Goal: Feedback & Contribution: Contribute content

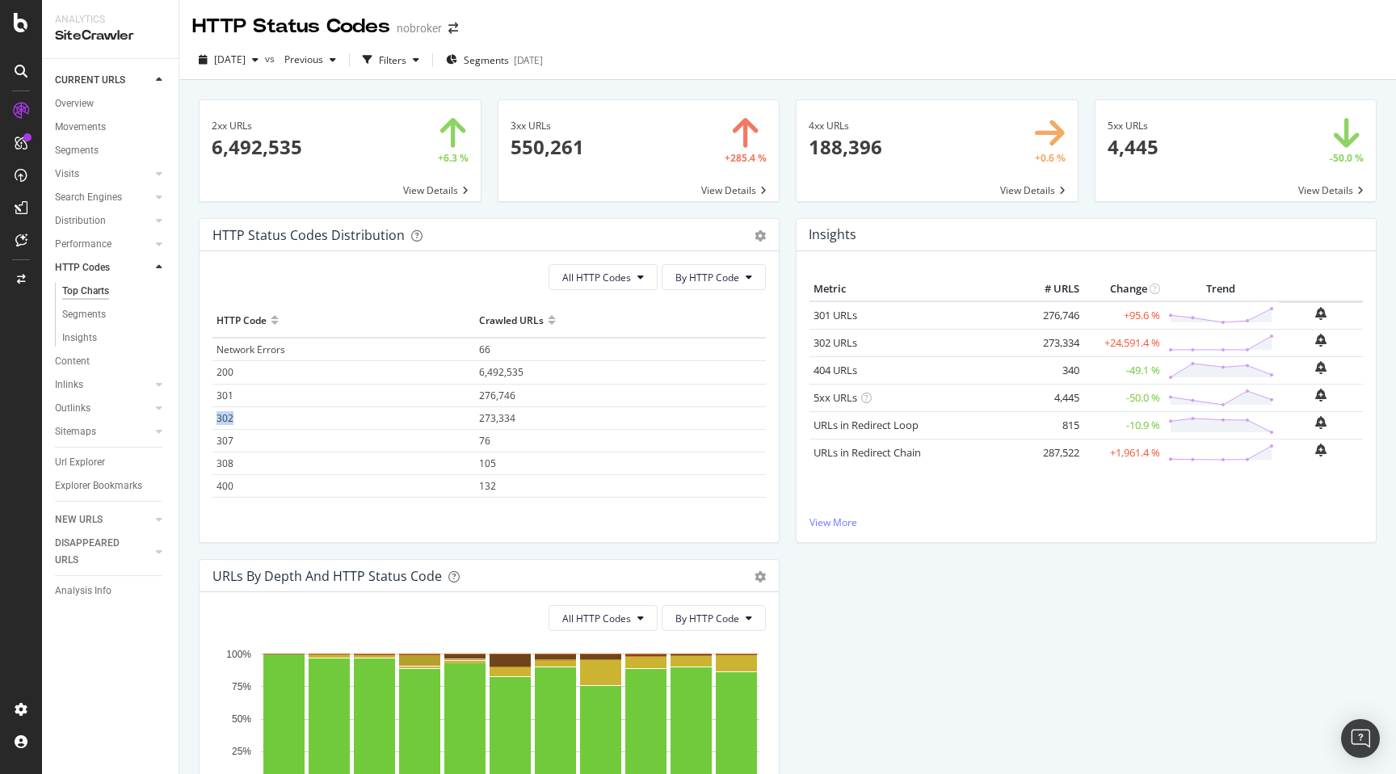
scroll to position [61, 0]
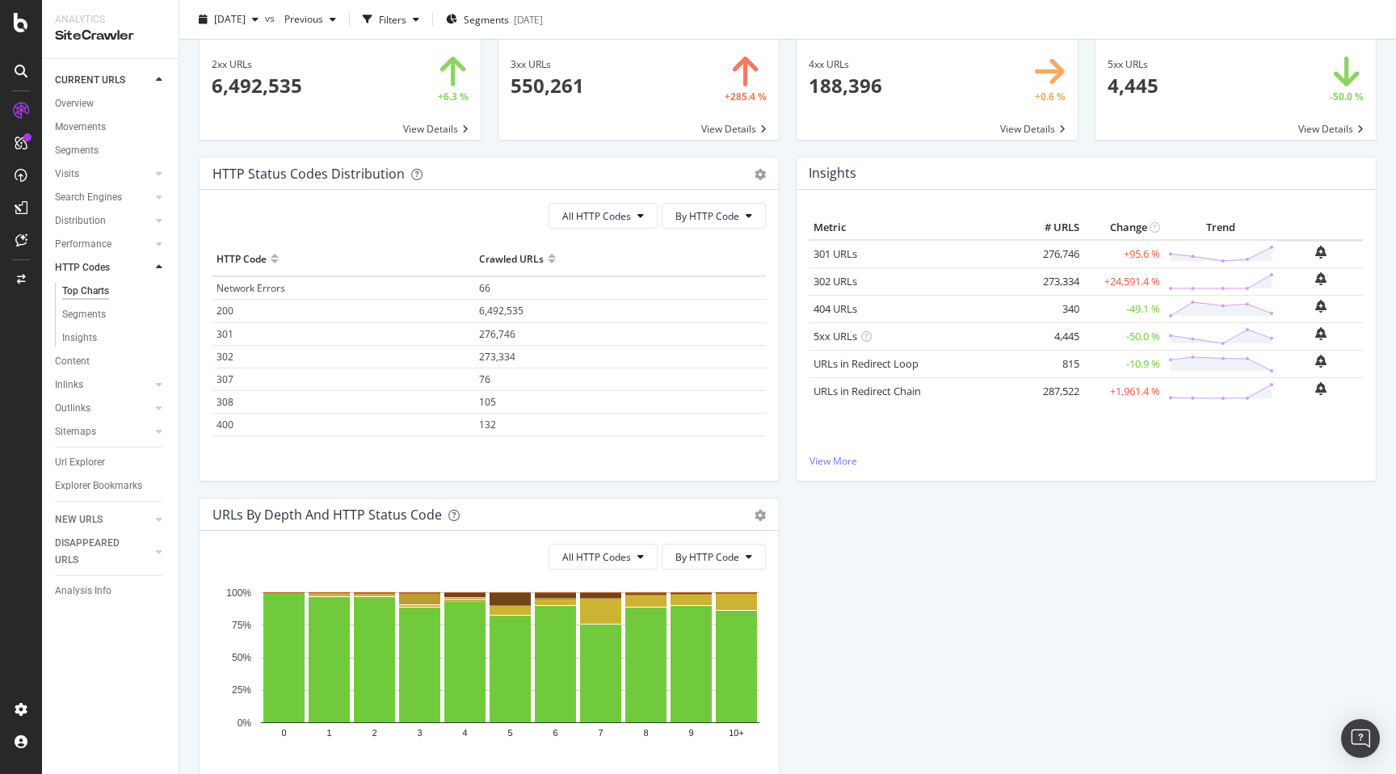
click at [790, 309] on div "Insights Metric # URLS Change Trend 301 URLs 276,746 +95.6 % 302 URLs 273,334" at bounding box center [1086, 327] width 597 height 341
click at [191, 326] on div "HTTP Status Codes Distribution Pie Table Export as CSV Add to Custom Report All…" at bounding box center [489, 327] width 597 height 341
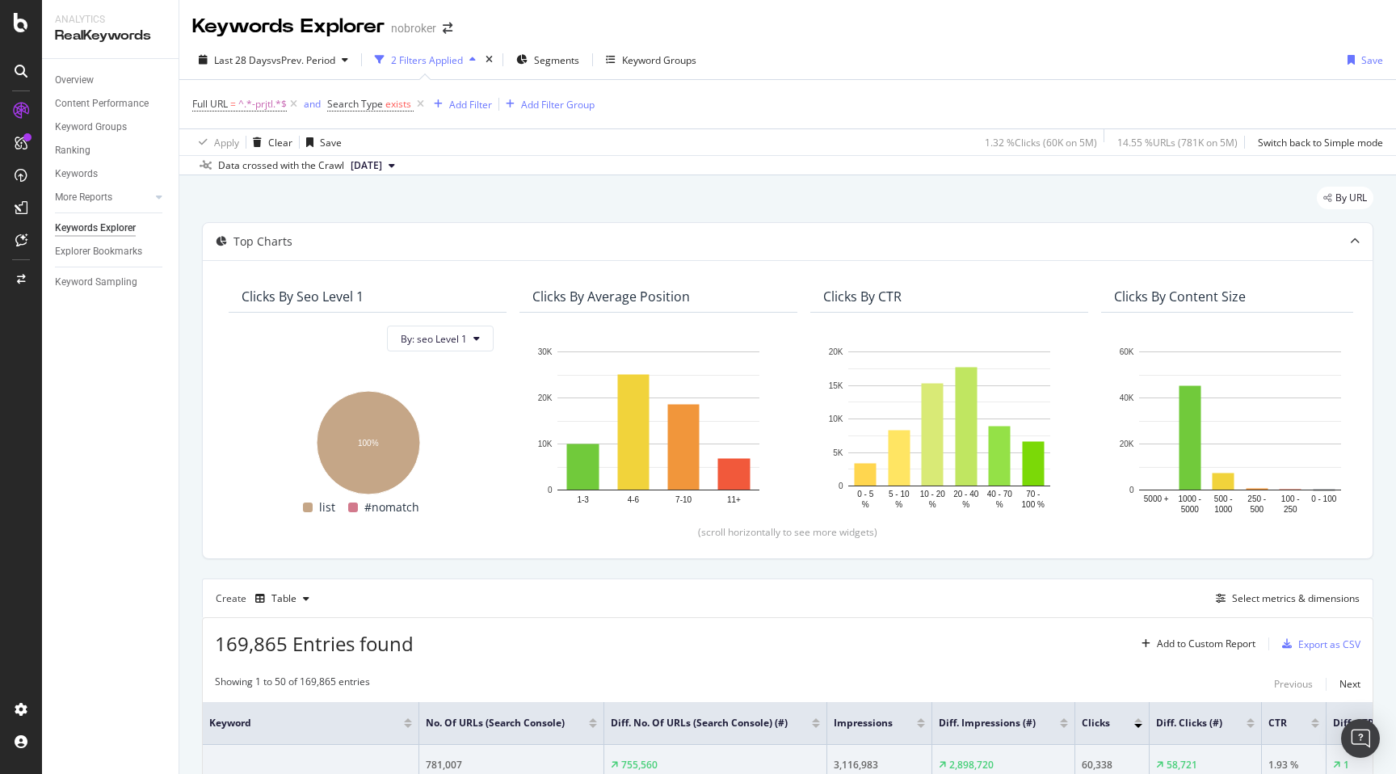
click at [464, 112] on div "Add Filter" at bounding box center [459, 104] width 65 height 18
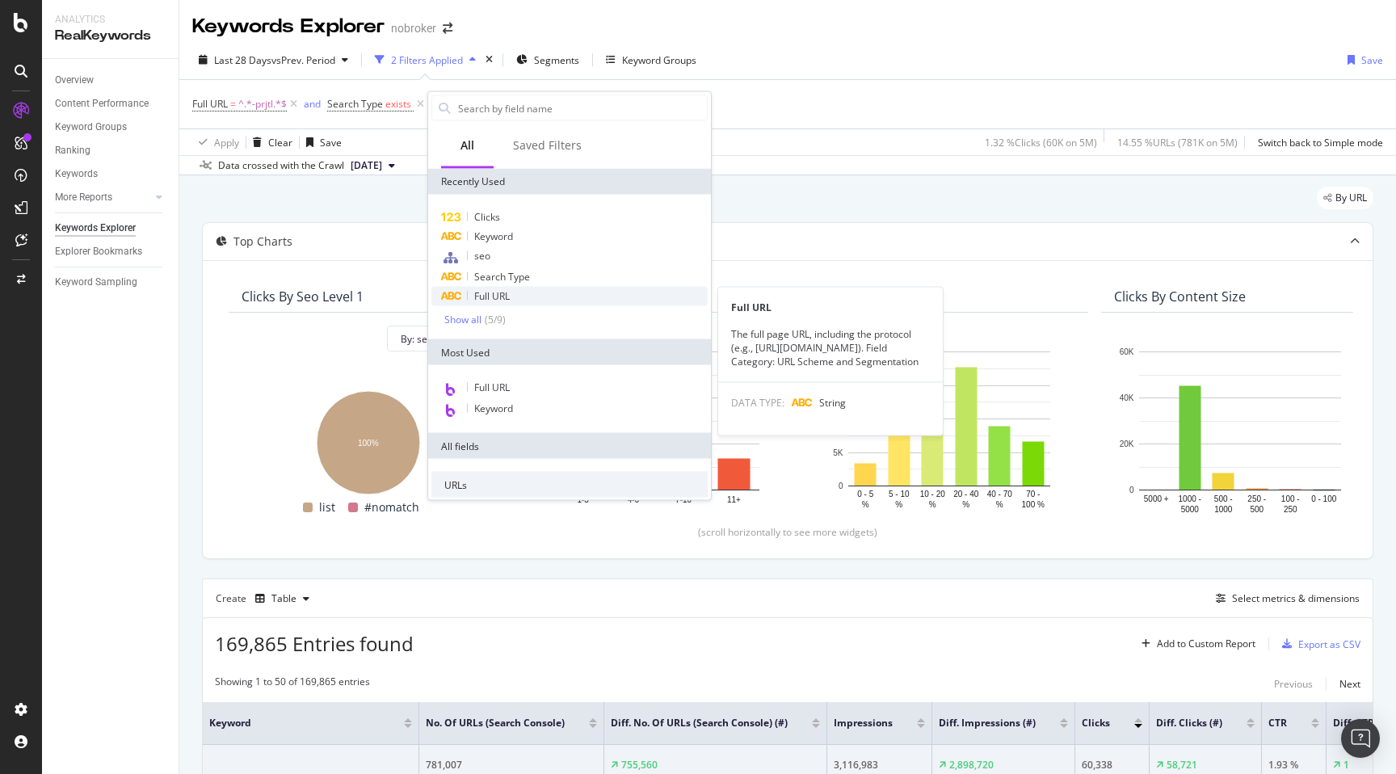
click at [493, 300] on span "Full URL" at bounding box center [492, 296] width 36 height 14
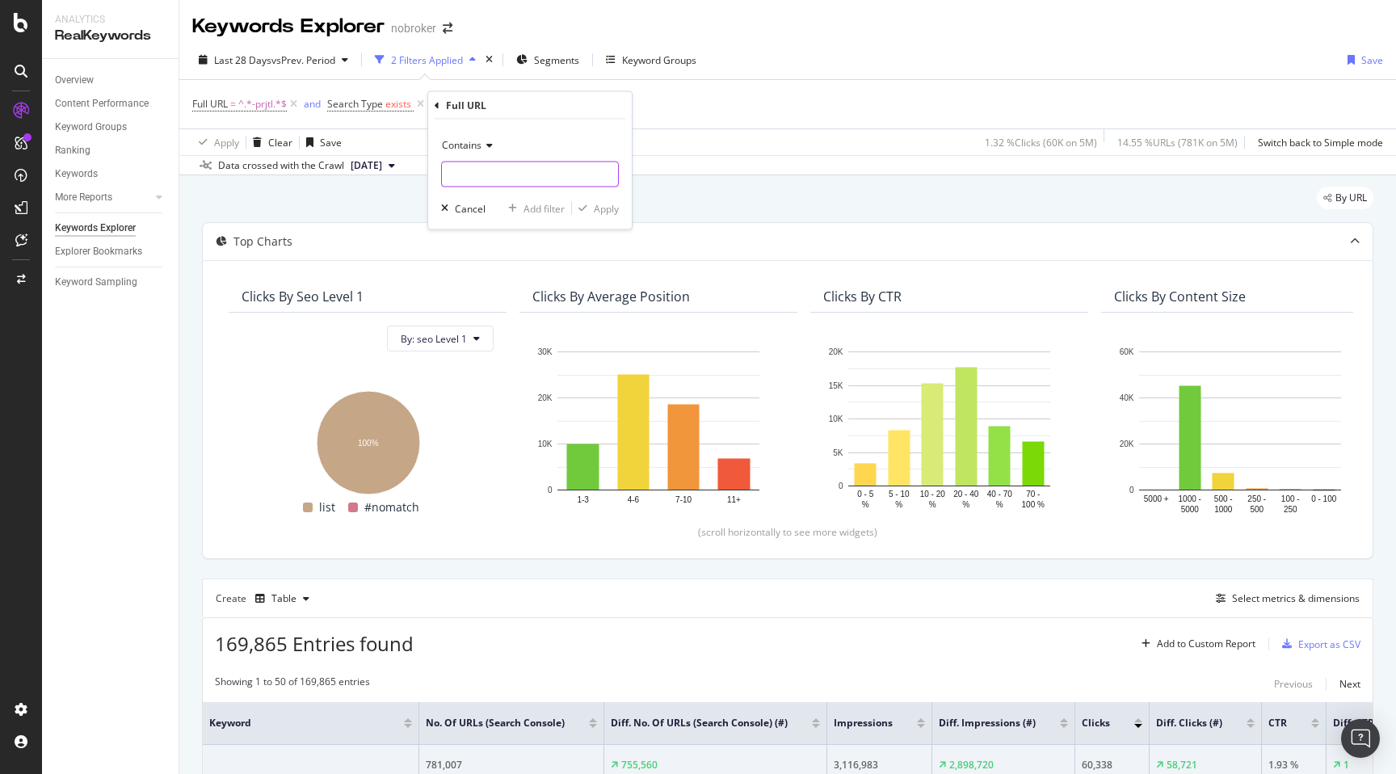
click at [489, 183] on input "text" at bounding box center [530, 175] width 176 height 26
type input "-rent-"
click at [609, 211] on div "Apply" at bounding box center [606, 208] width 25 height 14
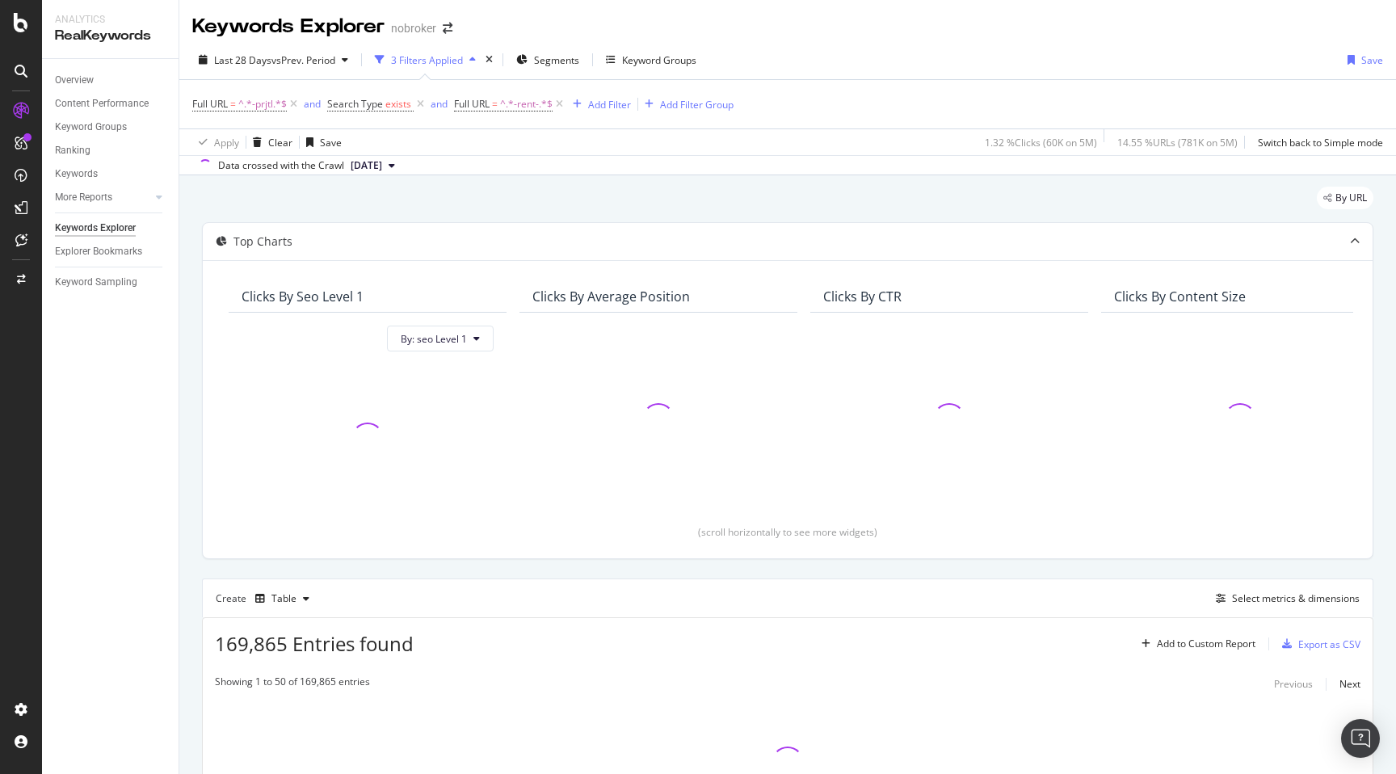
click at [187, 246] on div "By URL Top Charts Clicks By seo Level 1 By: seo Level 1 Clicks By Average Posit…" at bounding box center [787, 545] width 1217 height 741
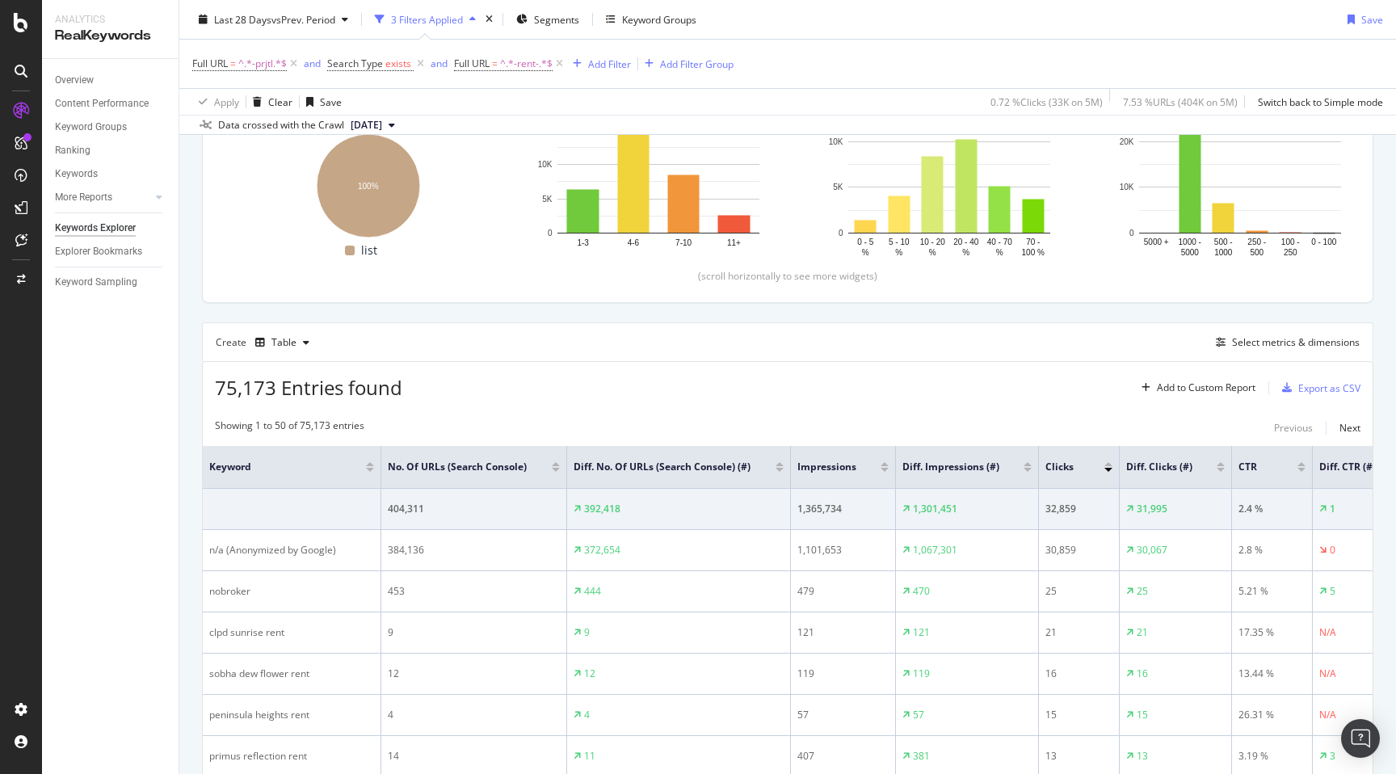
scroll to position [267, 0]
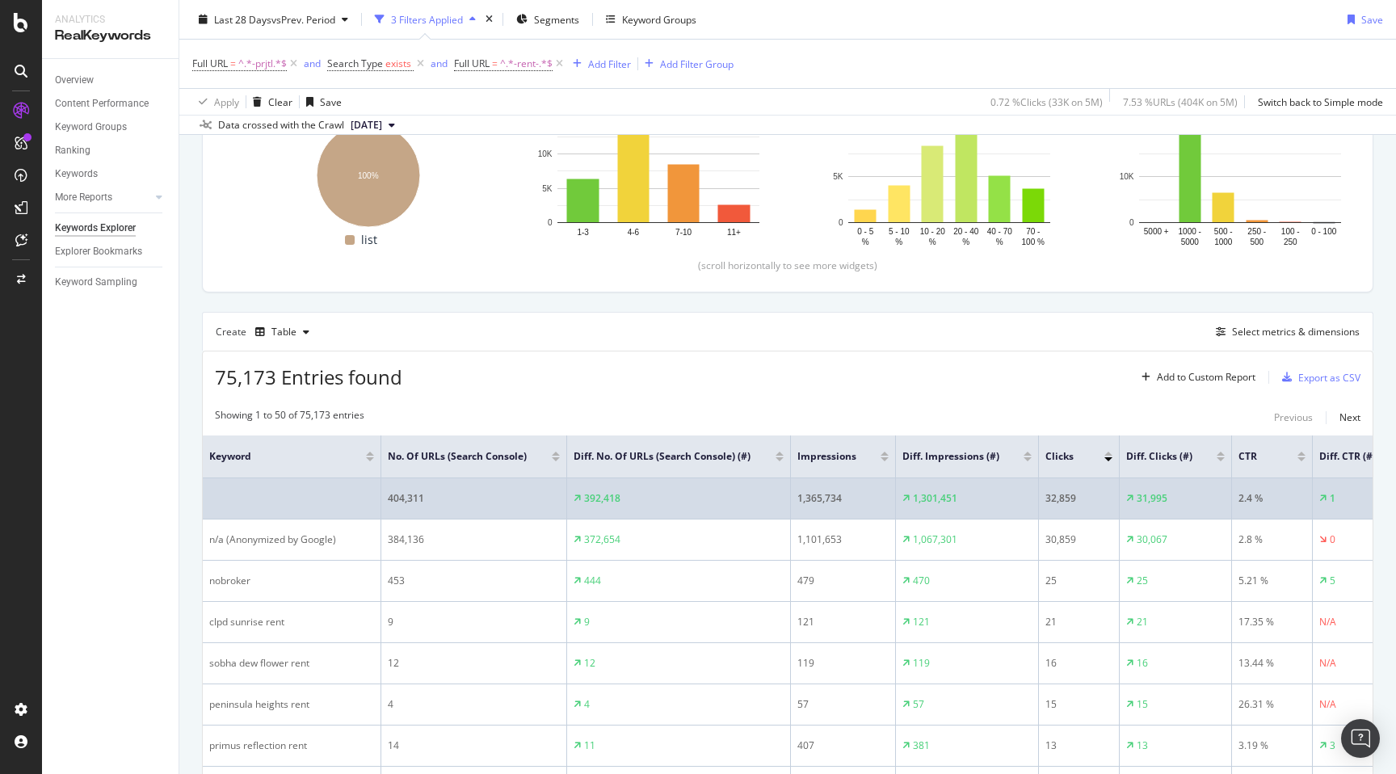
click at [402, 506] on div "404,311" at bounding box center [474, 498] width 172 height 15
click at [467, 506] on div "404,311" at bounding box center [474, 498] width 172 height 15
click at [809, 506] on div "1,365,734" at bounding box center [842, 498] width 91 height 15
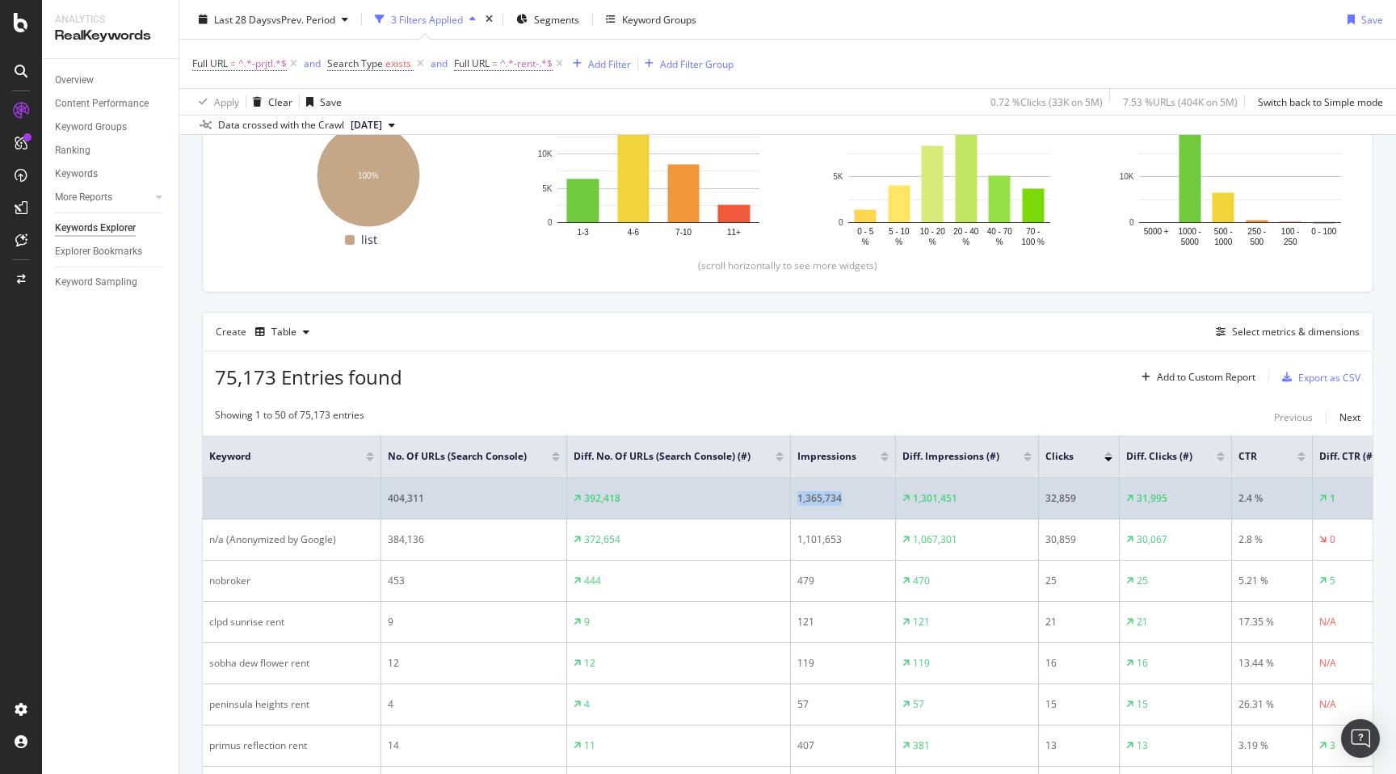
click at [860, 519] on td "1,365,734" at bounding box center [843, 498] width 105 height 41
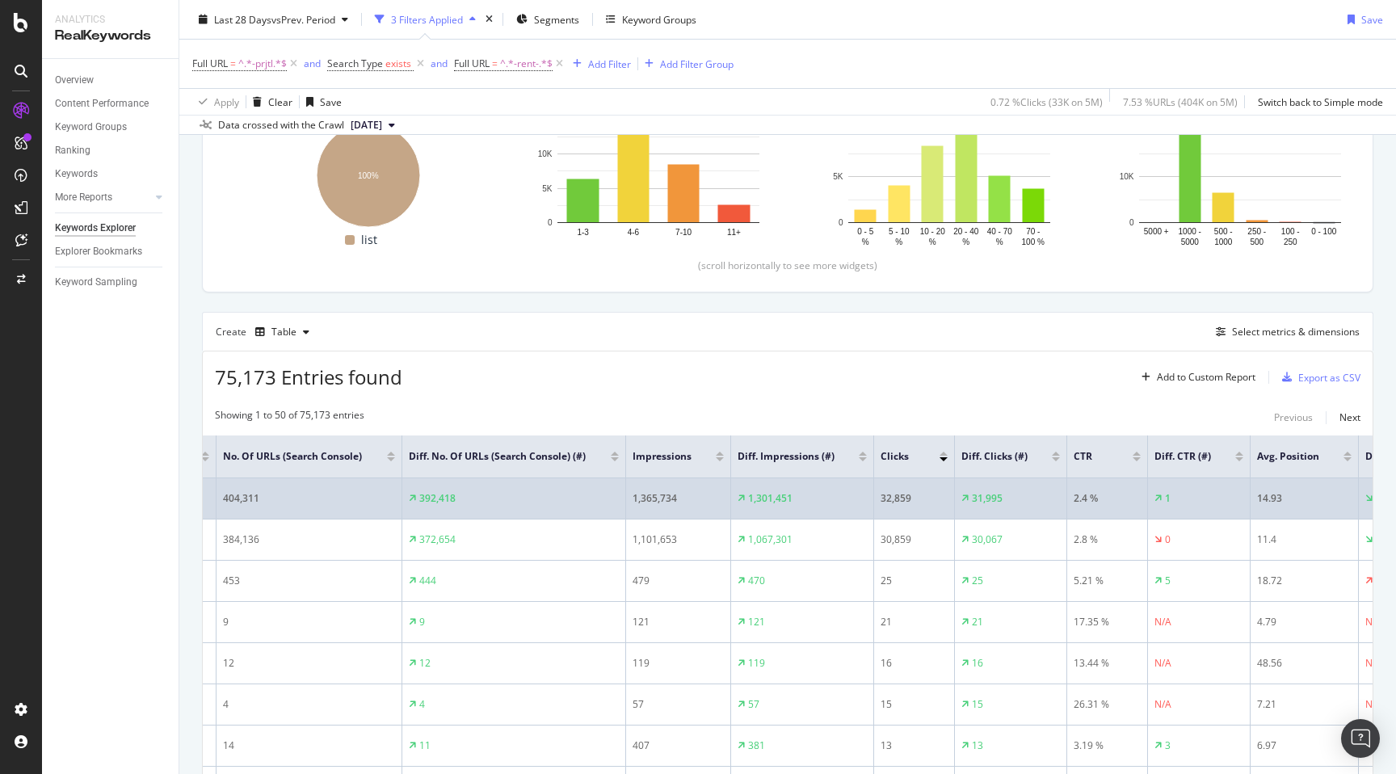
scroll to position [0, 191]
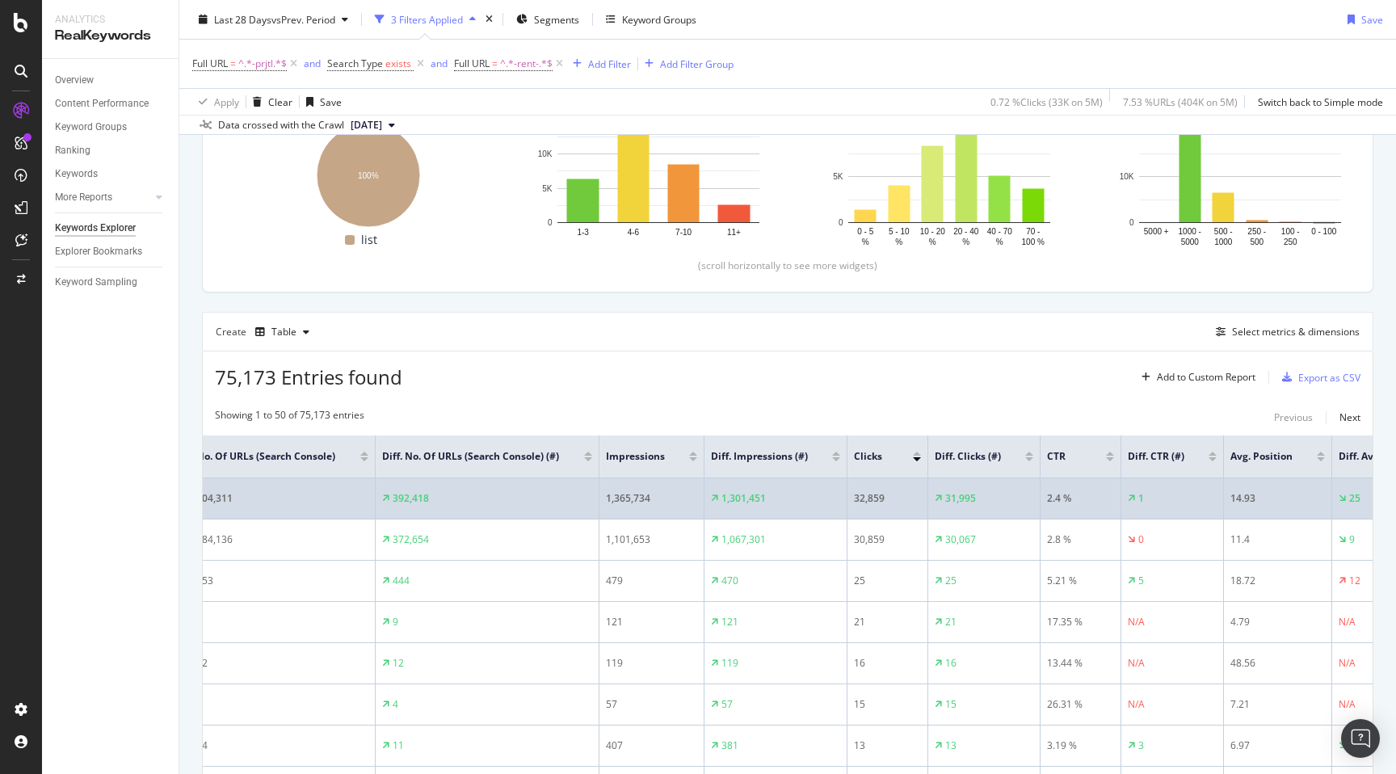
click at [868, 506] on div "32,859" at bounding box center [887, 498] width 67 height 15
click at [1002, 506] on div "31,995" at bounding box center [984, 498] width 99 height 15
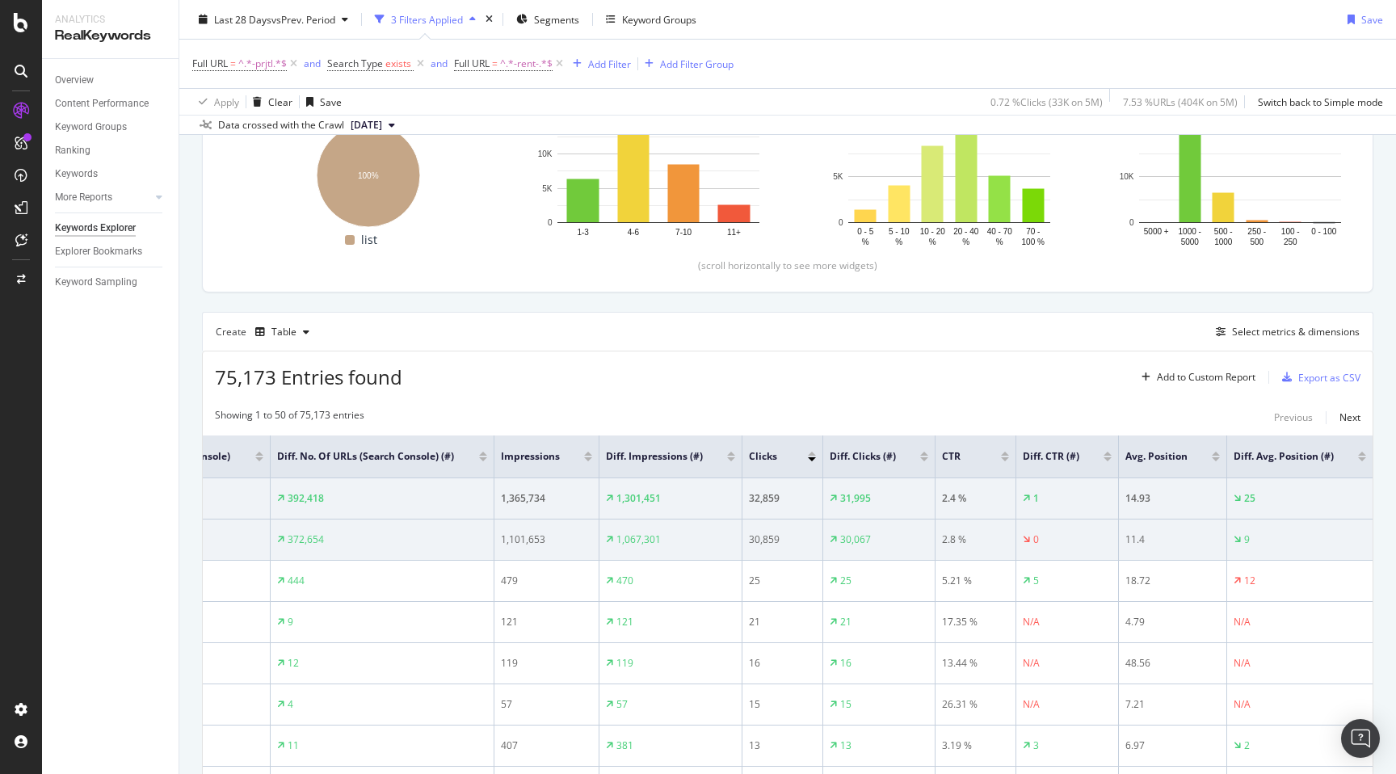
scroll to position [0, 0]
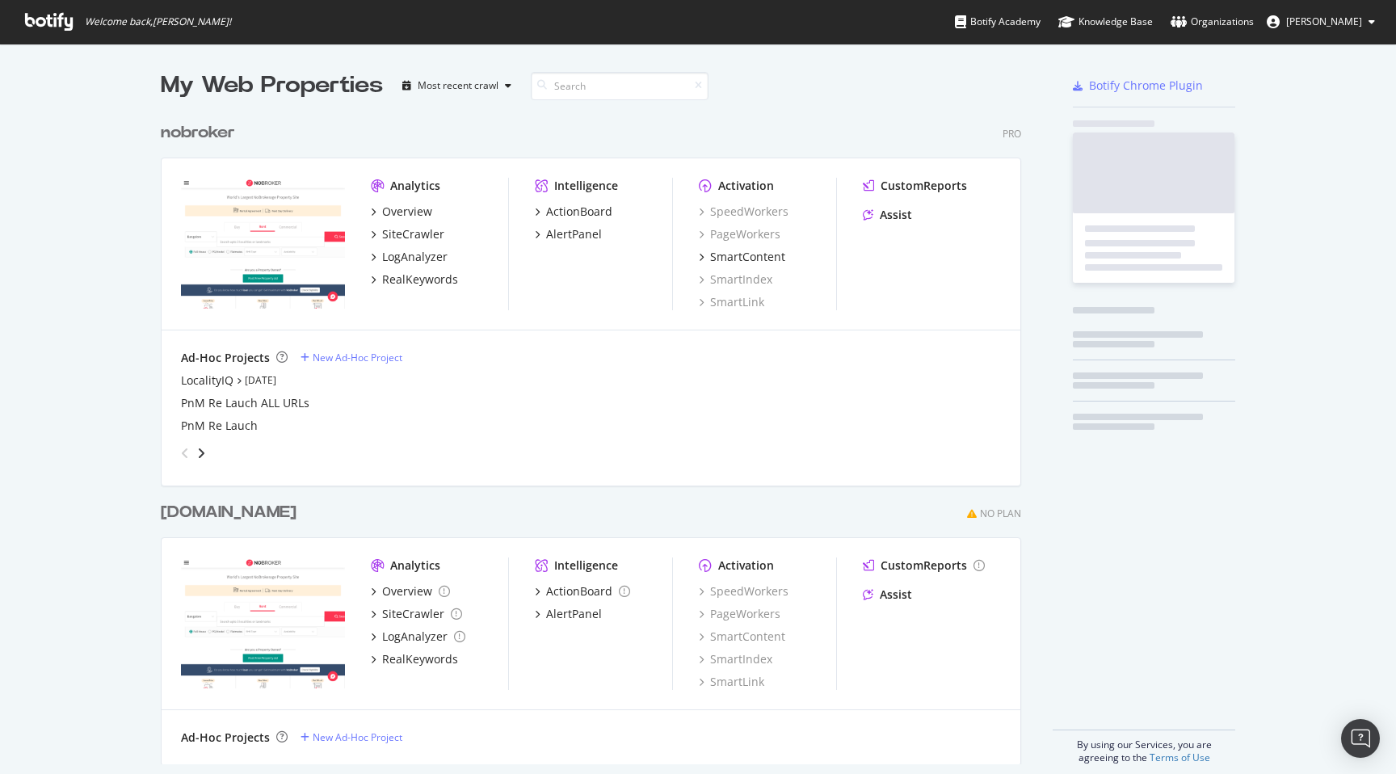
scroll to position [662, 873]
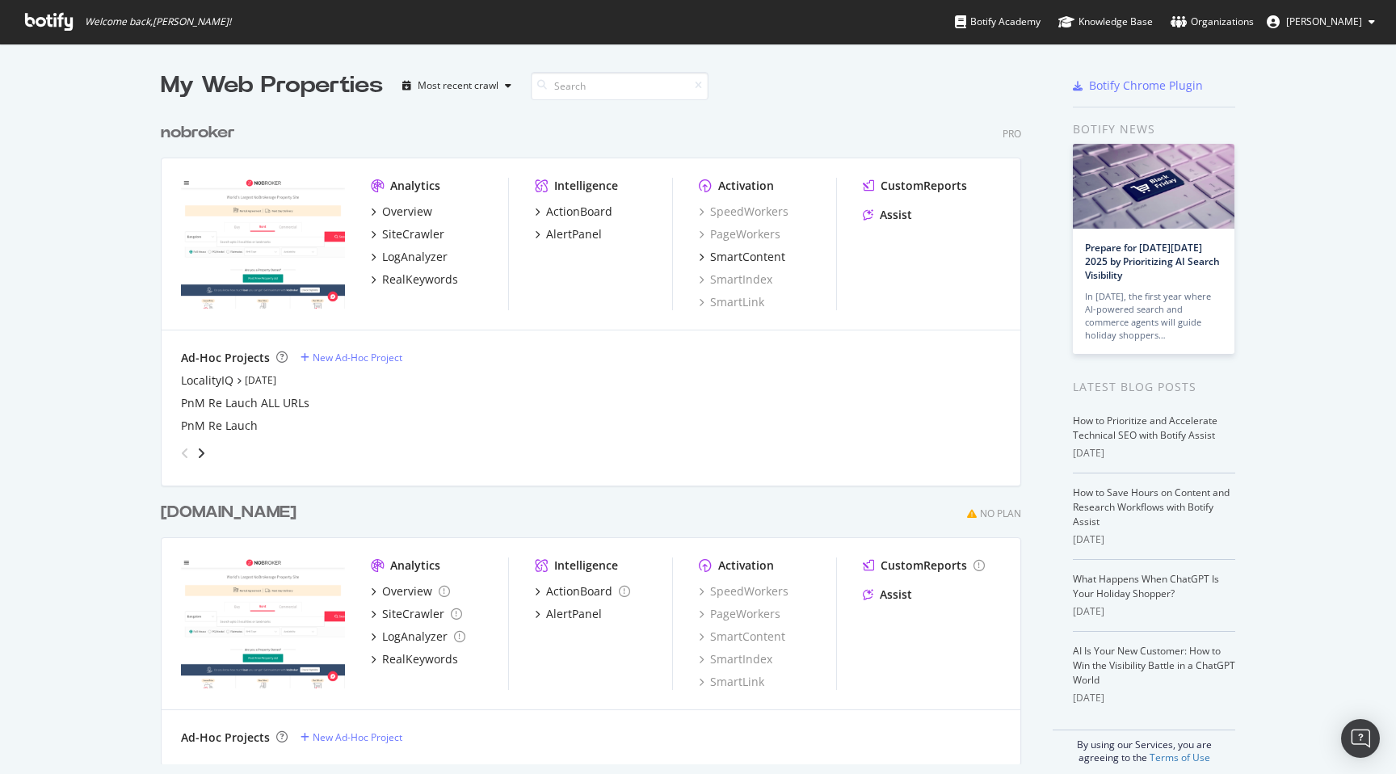
click at [406, 202] on div "Analytics Overview SiteCrawler LogAnalyzer RealKeywords" at bounding box center [439, 244] width 137 height 132
click at [406, 208] on div "Overview" at bounding box center [407, 212] width 50 height 16
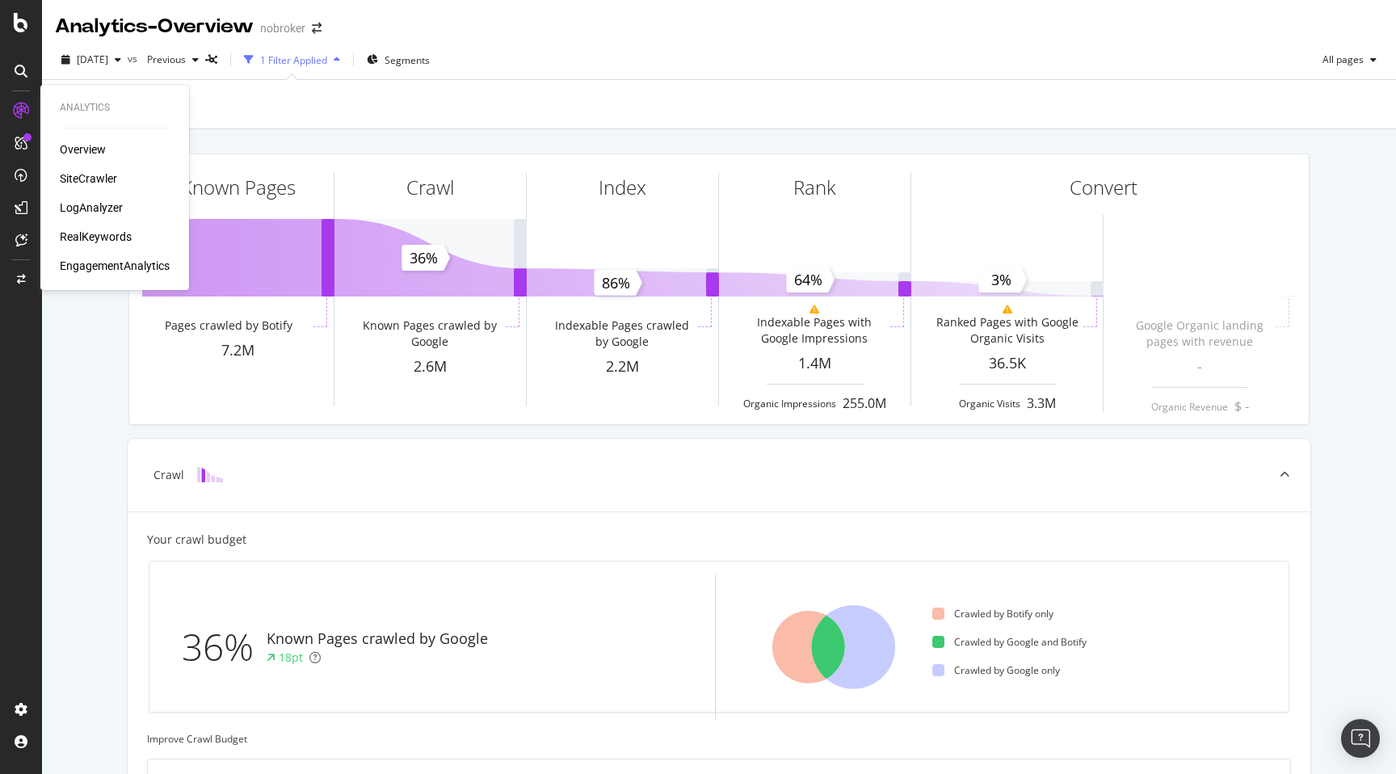
click at [86, 239] on div "RealKeywords" at bounding box center [96, 237] width 72 height 16
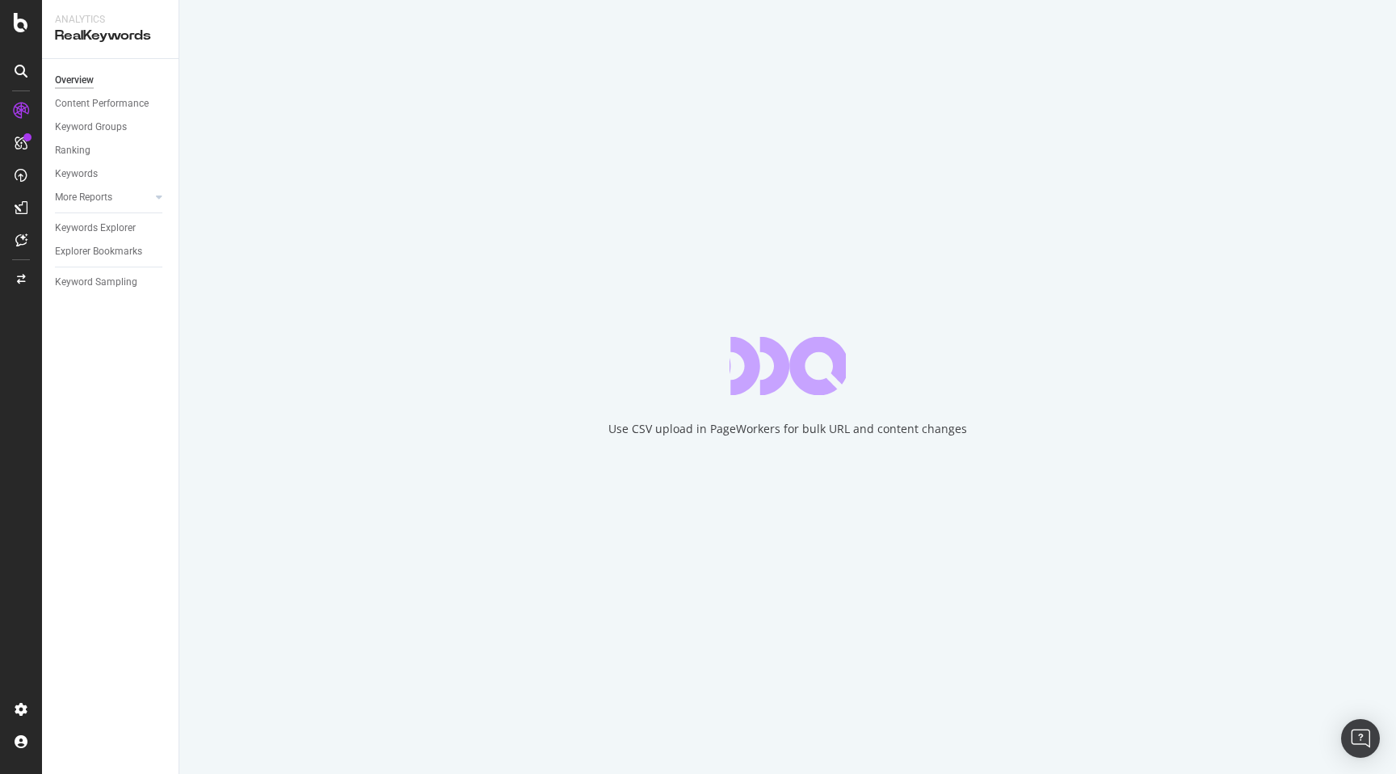
click at [188, 364] on div "Use CSV upload in PageWorkers for bulk URL and content changes" at bounding box center [787, 387] width 1217 height 774
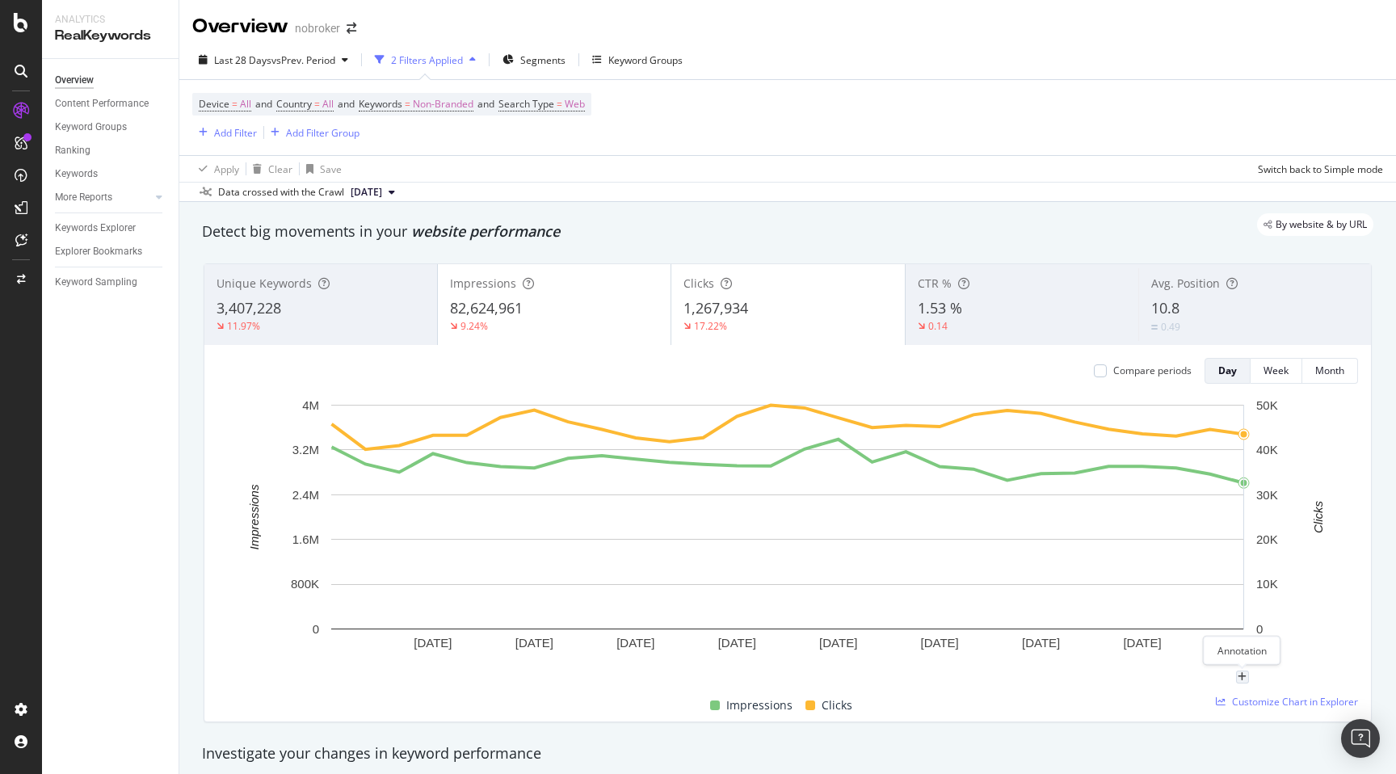
click at [1247, 676] on div "plus" at bounding box center [1242, 677] width 13 height 13
click at [1257, 529] on input "[DATE]" at bounding box center [1222, 527] width 102 height 30
type input "[DATE]"
click at [1214, 590] on textarea at bounding box center [1243, 580] width 144 height 50
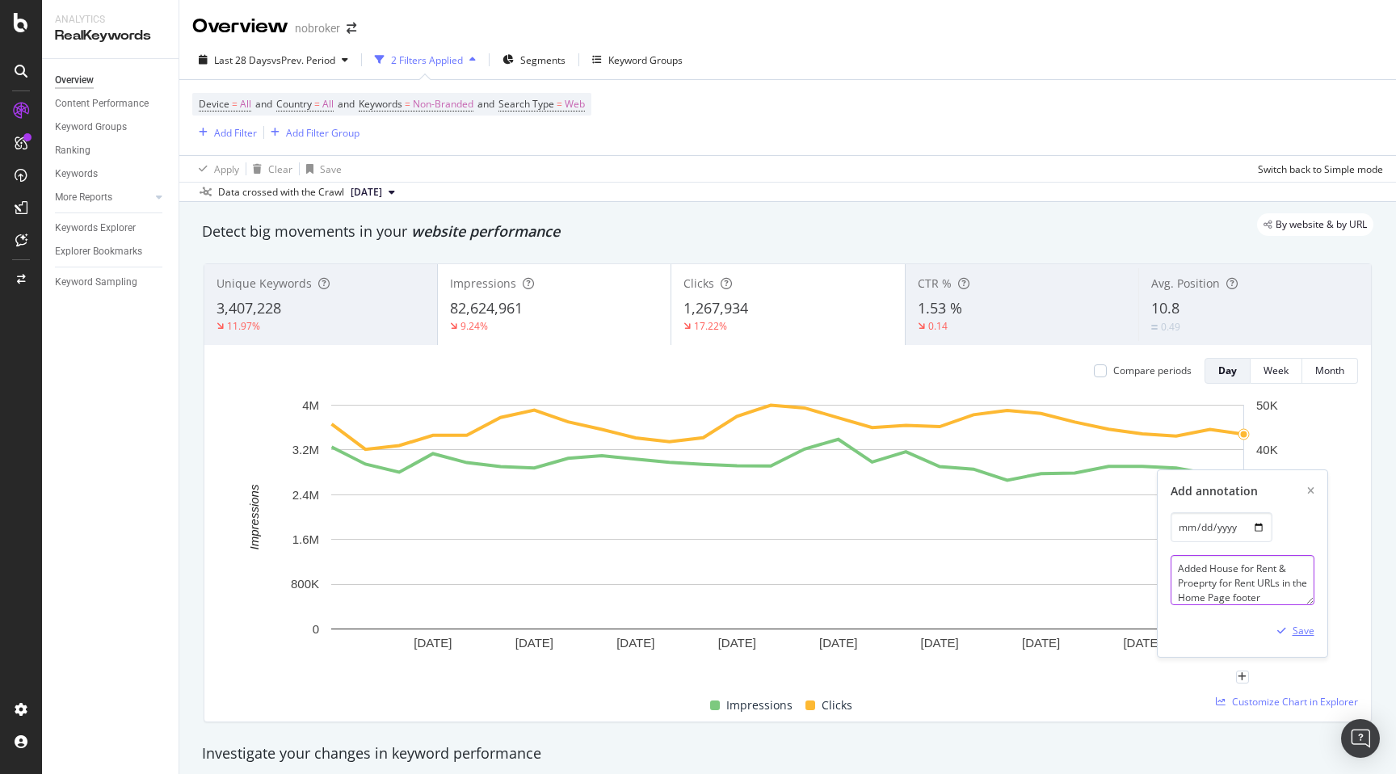
type textarea "Added House for Rent & Proeprty for Rent URLs in the Home Page footer"
click at [1304, 630] on div "Save" at bounding box center [1304, 631] width 22 height 14
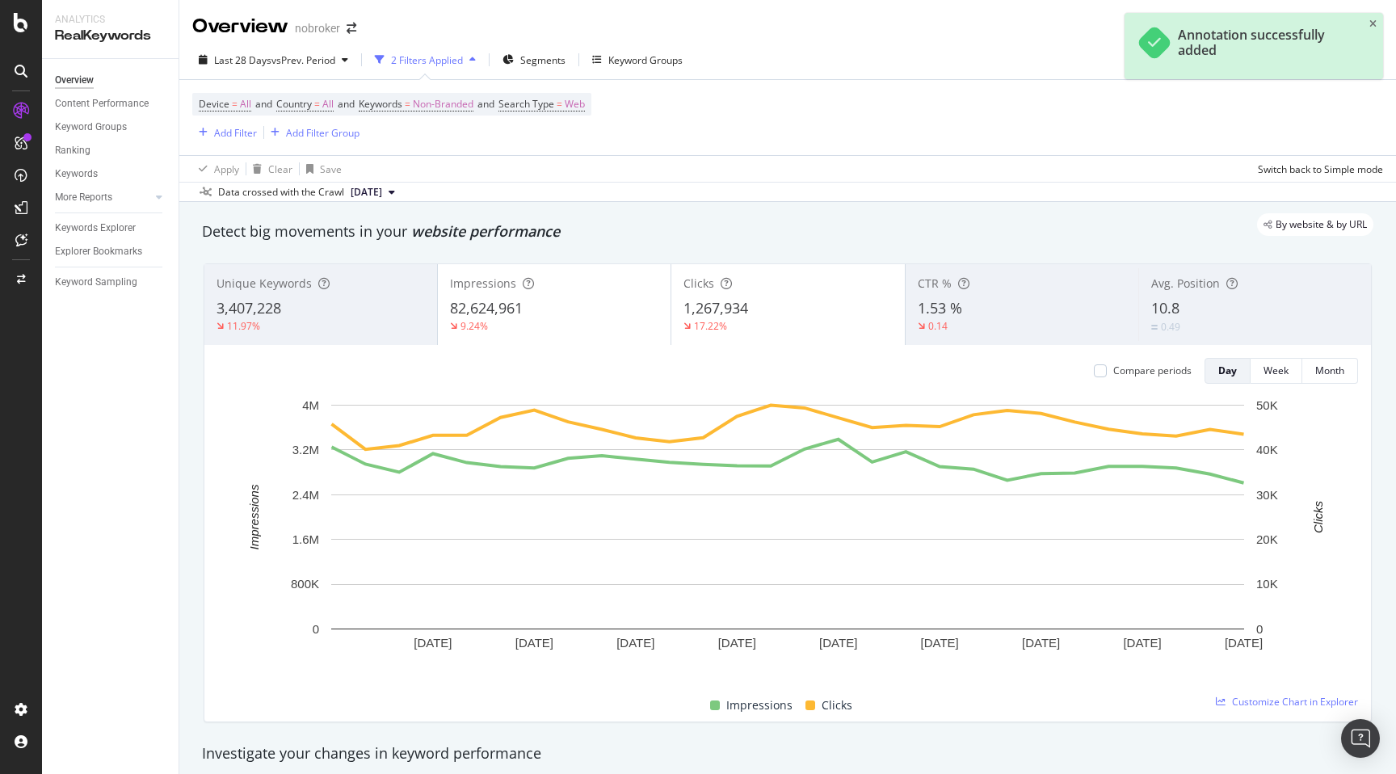
click at [625, 237] on div "Detect big movements in your website performance" at bounding box center [787, 231] width 1171 height 21
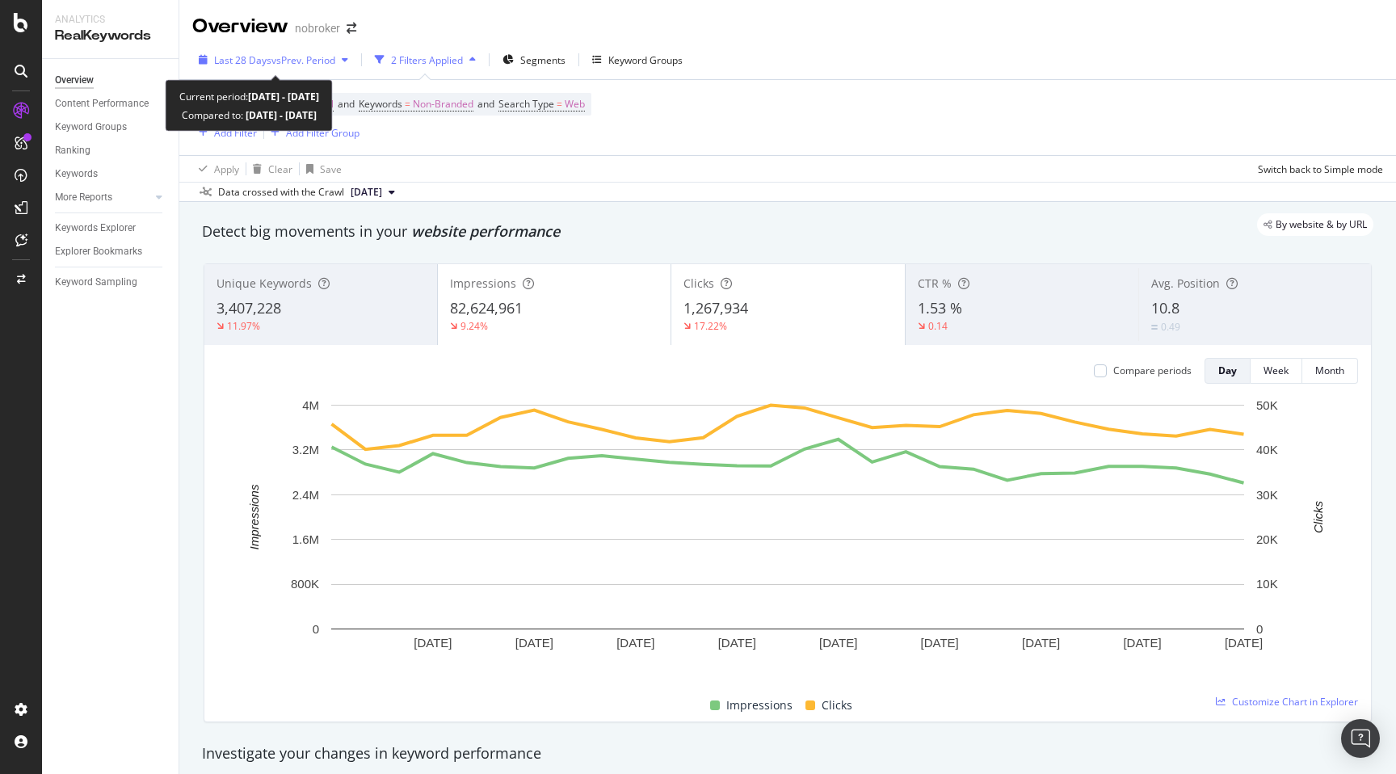
click at [318, 58] on span "vs Prev. Period" at bounding box center [303, 60] width 64 height 14
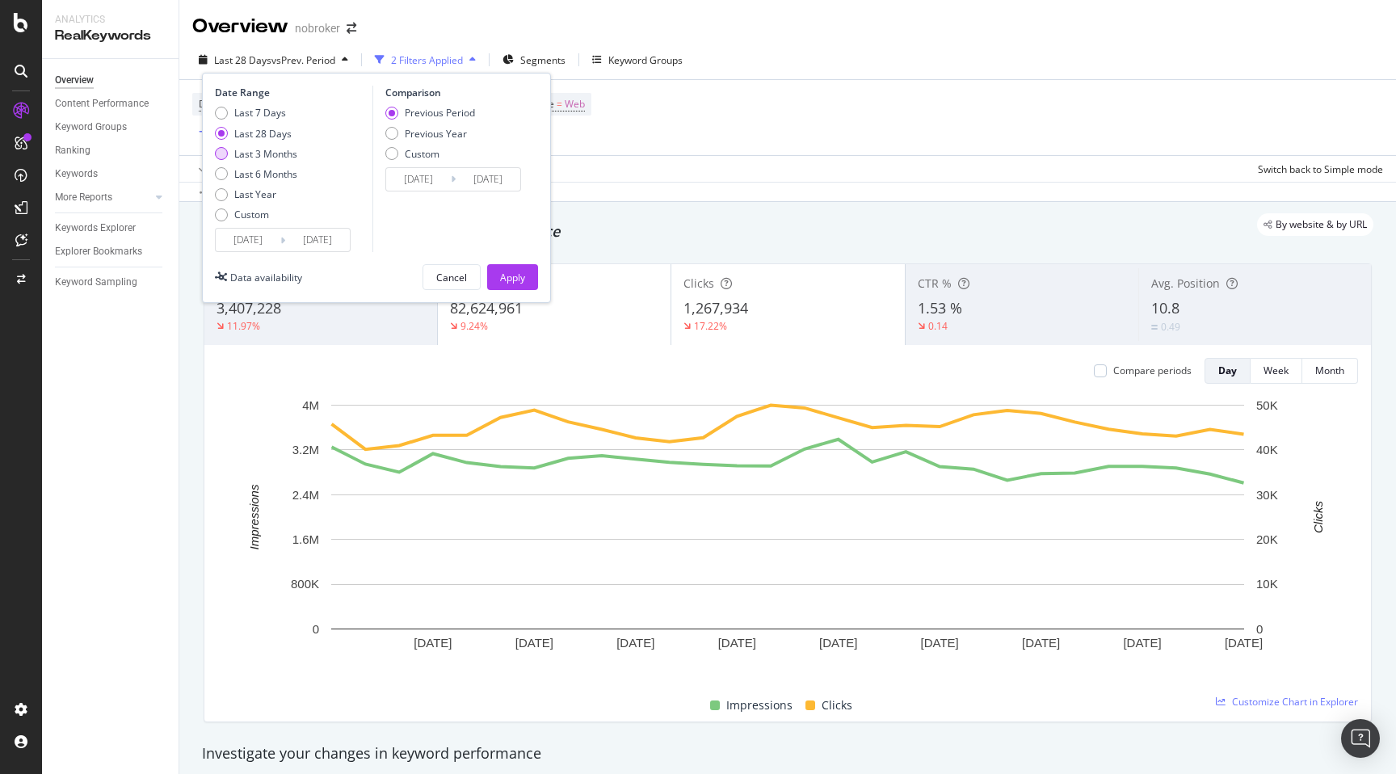
click at [272, 158] on div "Last 3 Months" at bounding box center [265, 154] width 63 height 14
type input "[DATE]"
click at [514, 274] on div "Apply" at bounding box center [512, 278] width 25 height 14
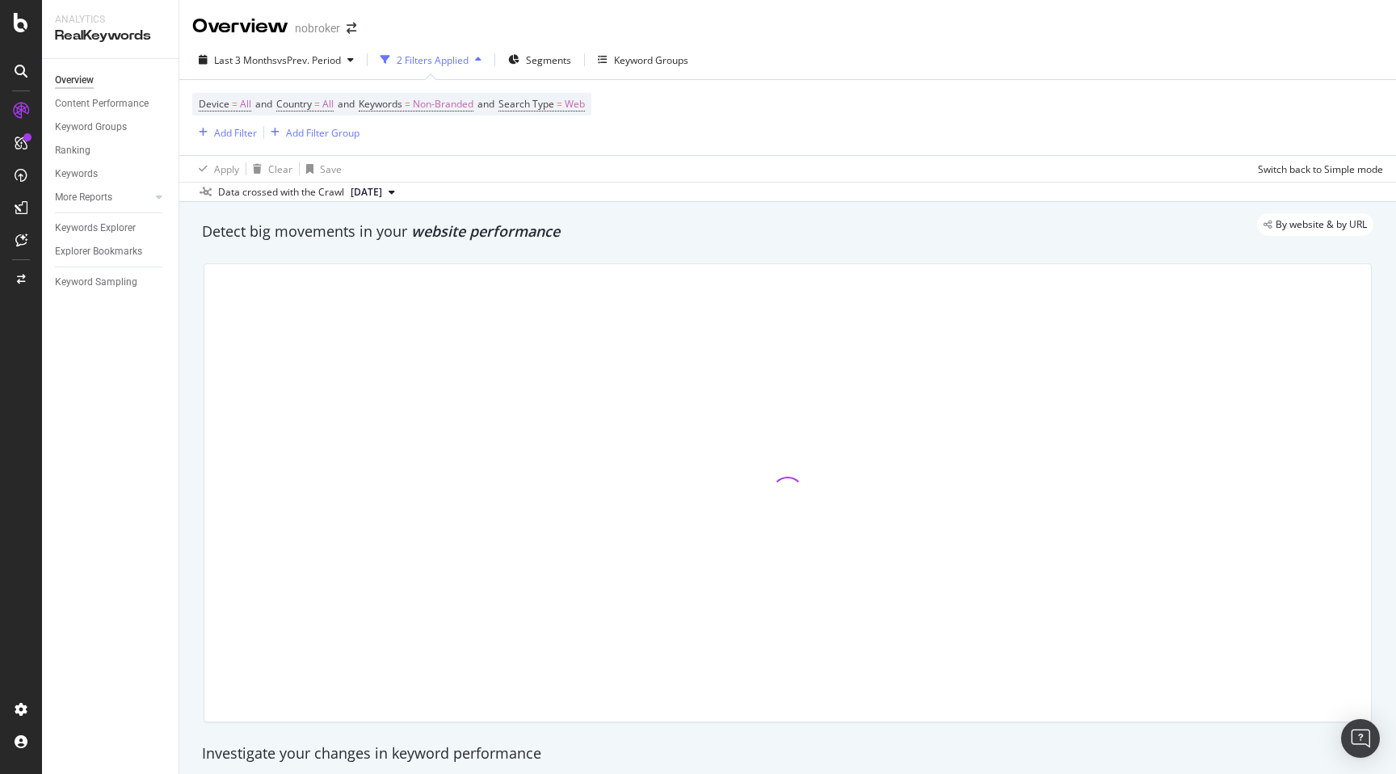
click at [239, 120] on div "Device = All and Country = All and Keywords = Non-Branded and Search Type = Web…" at bounding box center [391, 117] width 399 height 49
click at [235, 138] on div "Add Filter" at bounding box center [235, 133] width 43 height 14
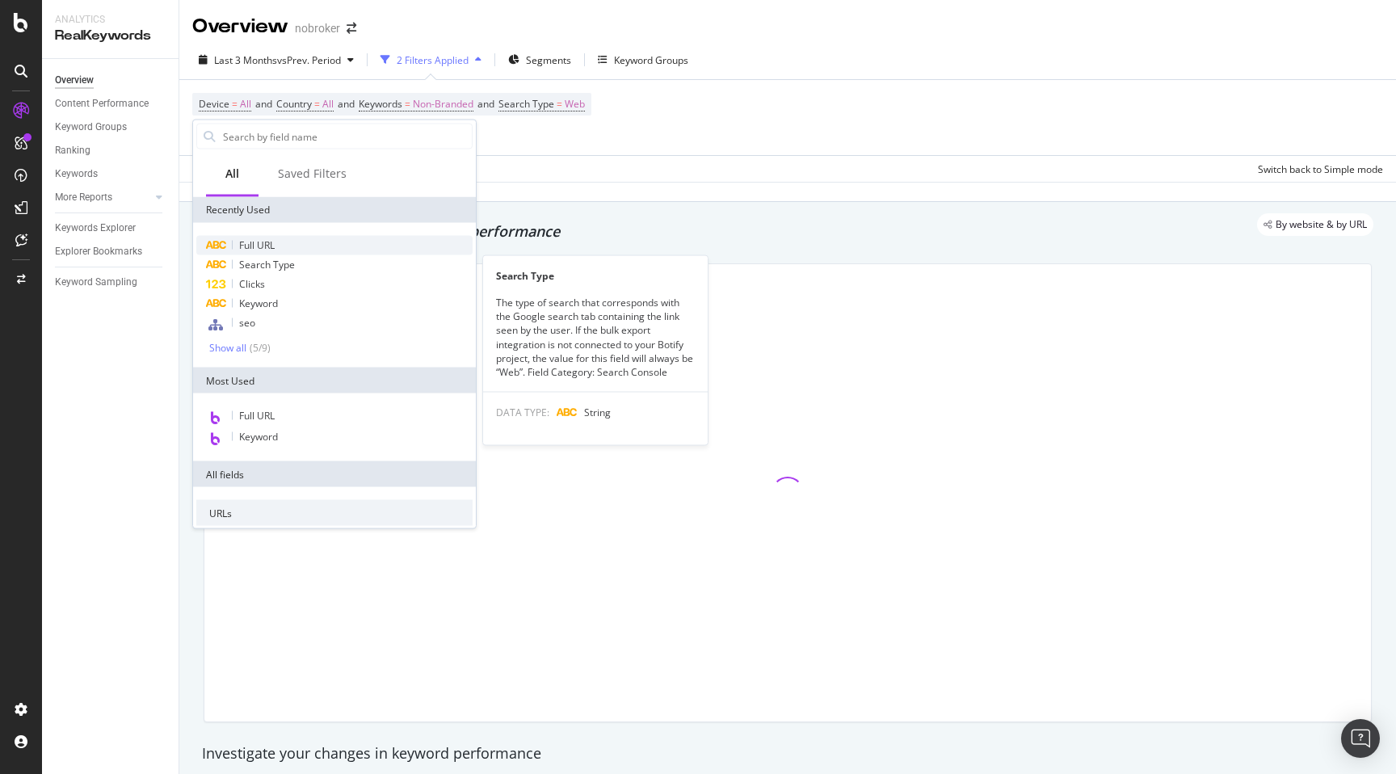
click at [260, 241] on span "Full URL" at bounding box center [257, 245] width 36 height 14
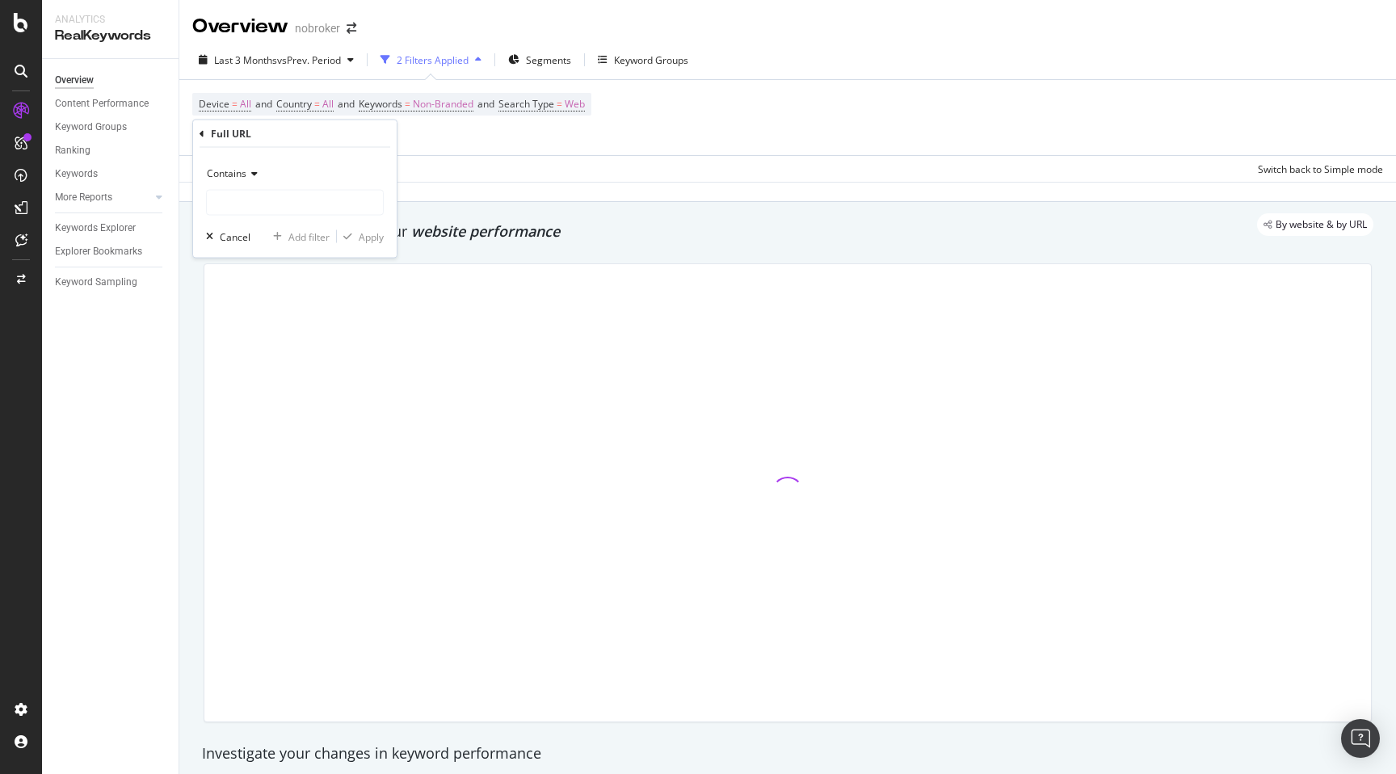
click at [237, 174] on span "Contains" at bounding box center [227, 173] width 40 height 14
click at [264, 372] on span "Matches regex" at bounding box center [247, 375] width 67 height 14
click at [238, 212] on input "text" at bounding box center [295, 203] width 176 height 26
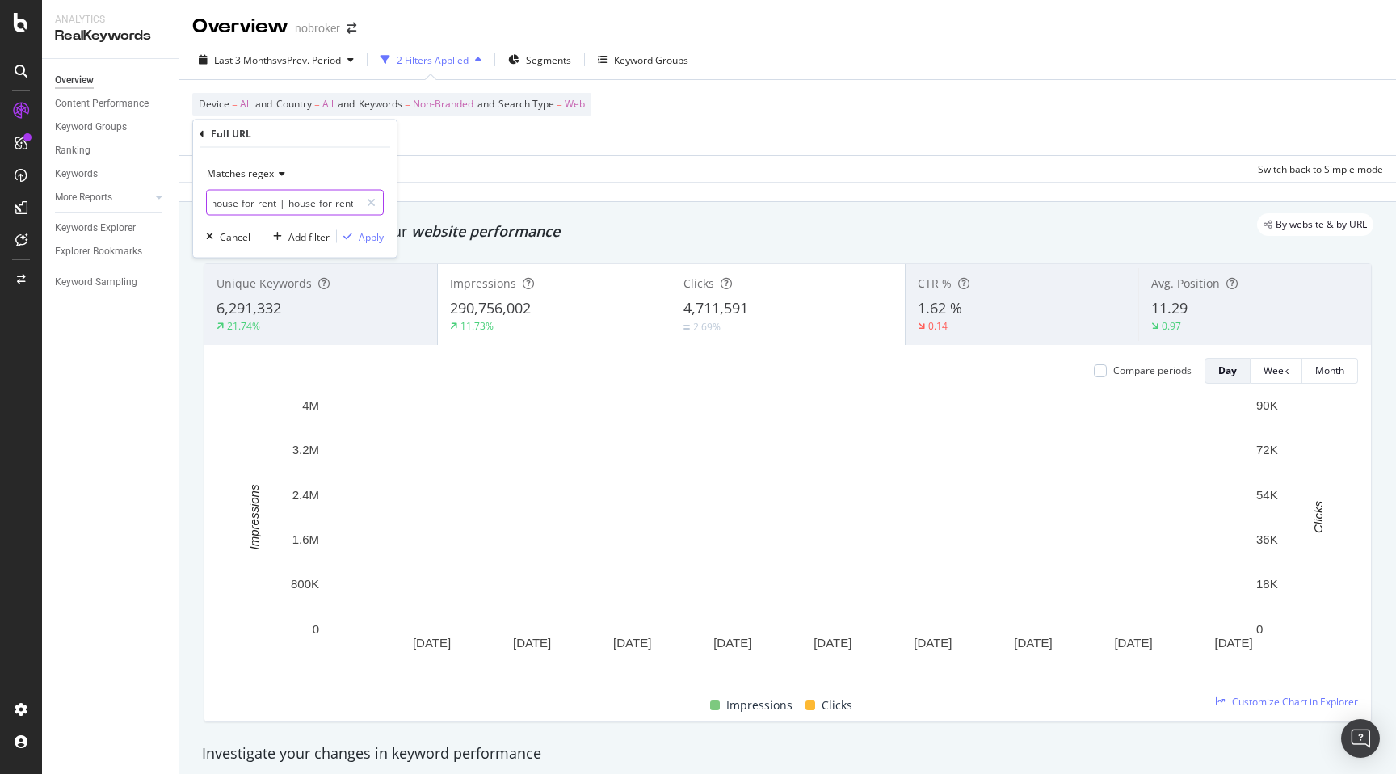
scroll to position [0, 6]
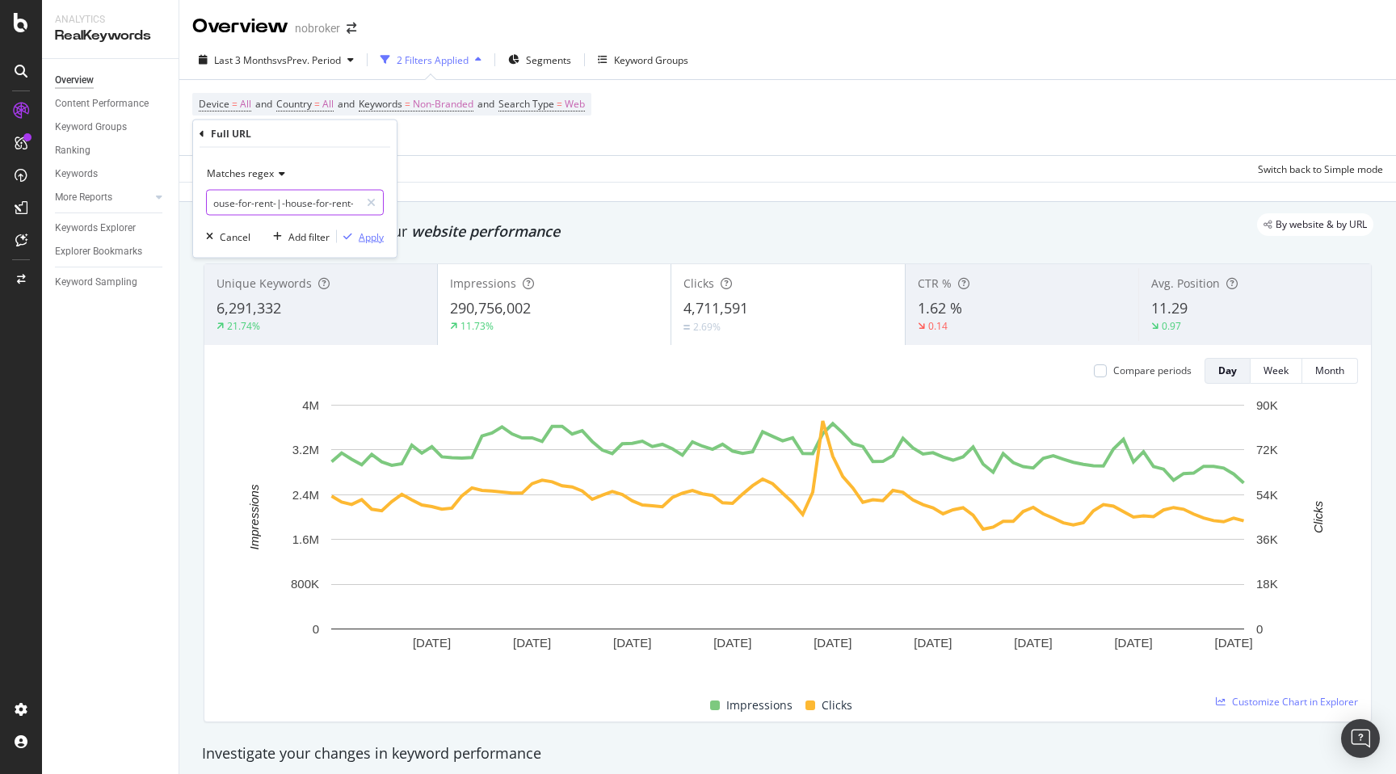
type input "house-for-rent-|-house-for-rent-"
click at [371, 240] on div "Apply" at bounding box center [371, 236] width 25 height 14
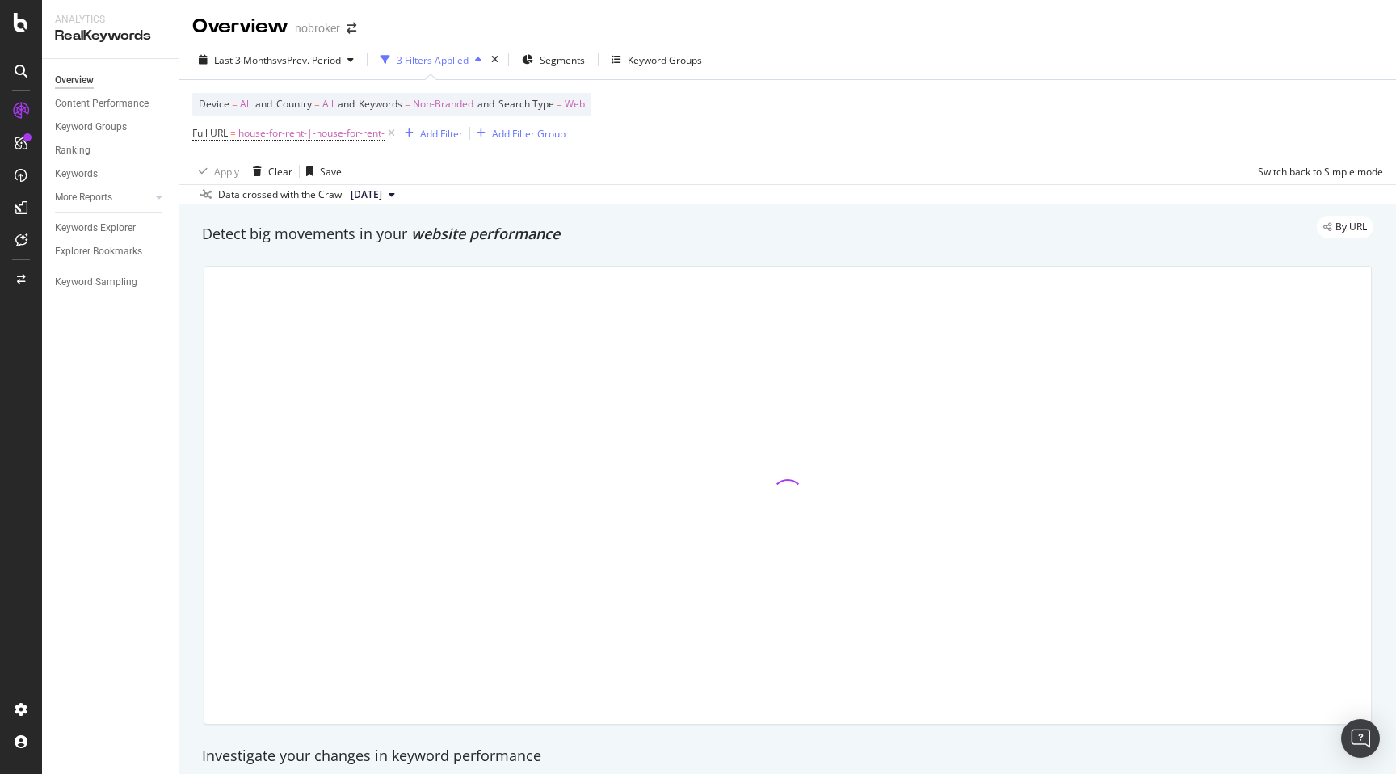
click at [196, 254] on div at bounding box center [788, 495] width 1188 height 485
click at [630, 226] on div "By URL" at bounding box center [780, 227] width 1188 height 23
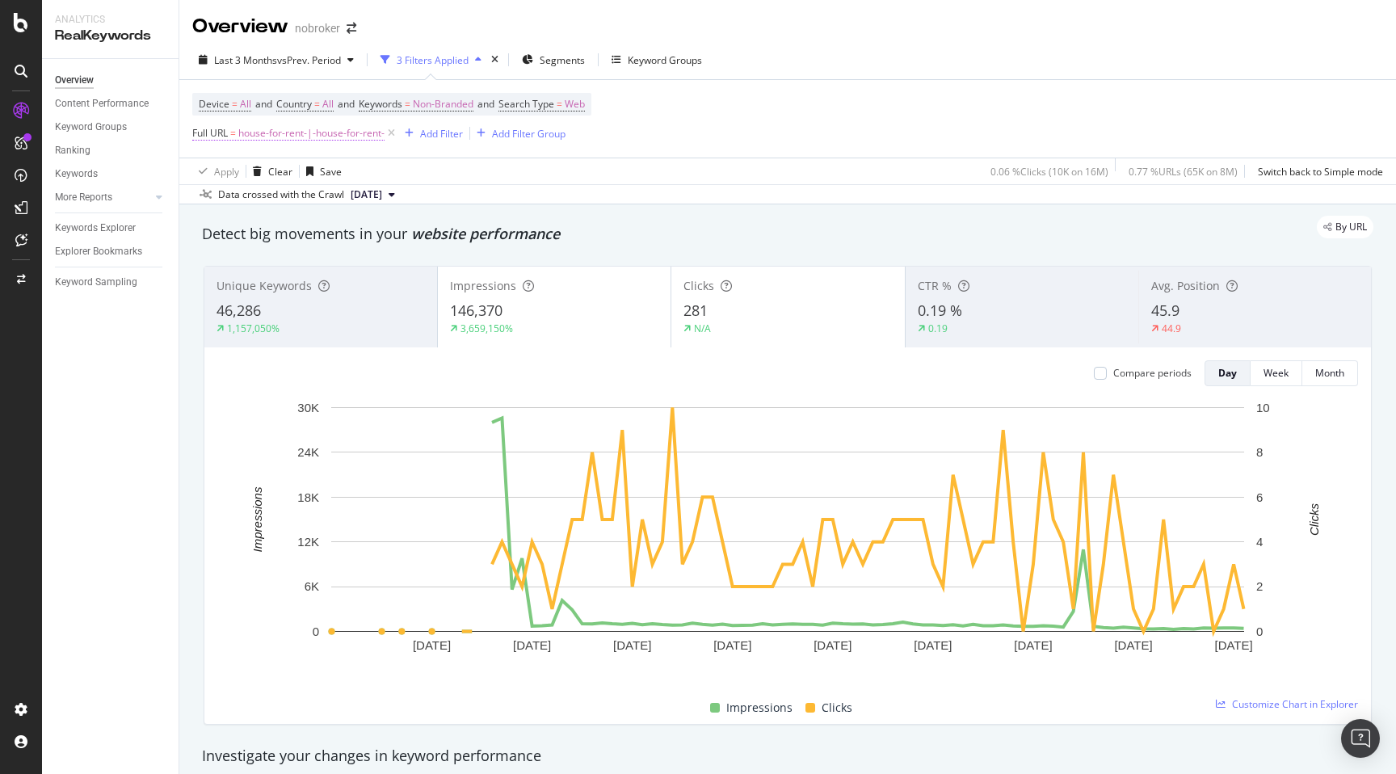
click at [351, 135] on span "house-for-rent-|-house-for-rent-" at bounding box center [311, 133] width 146 height 23
click at [298, 200] on input "house-for-rent-|-house-for-rent-" at bounding box center [283, 201] width 153 height 26
click at [620, 238] on div "By URL" at bounding box center [780, 227] width 1188 height 23
click at [470, 101] on span "Non-Branded" at bounding box center [443, 104] width 61 height 23
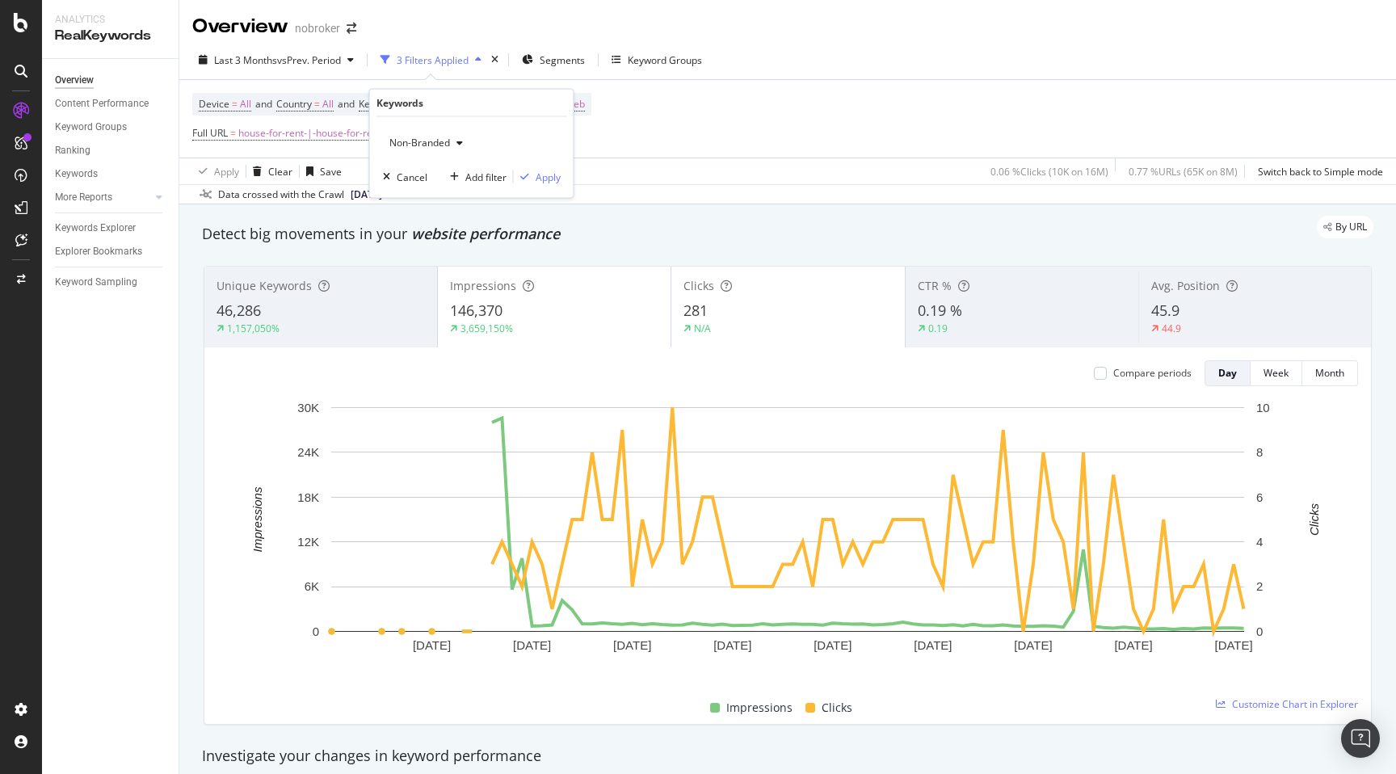
click at [435, 128] on div "Non-Branded Cancel Add filter Apply" at bounding box center [472, 157] width 204 height 81
click at [433, 137] on span "Non-Branded" at bounding box center [416, 143] width 67 height 14
click at [409, 262] on span "All" at bounding box center [479, 268] width 165 height 15
click at [550, 179] on div "Apply" at bounding box center [548, 177] width 25 height 14
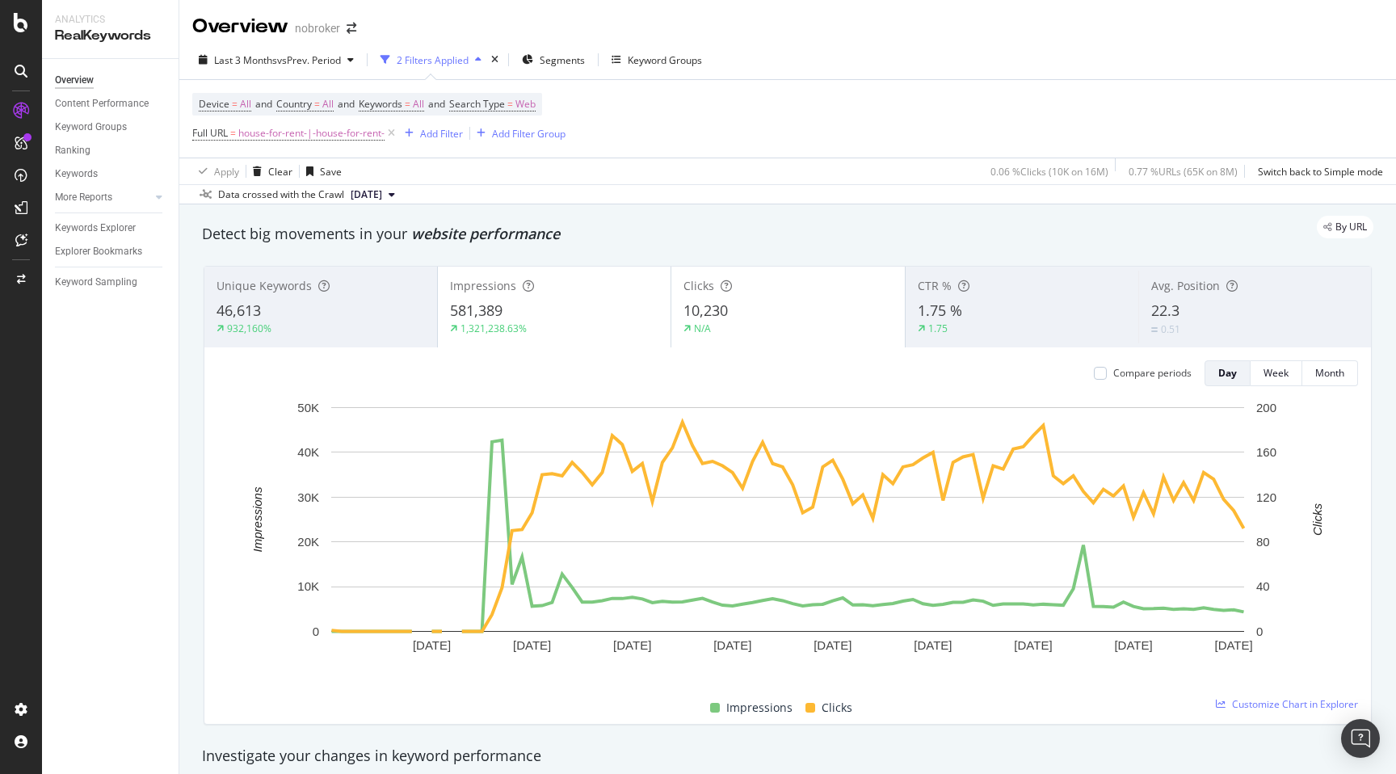
click at [827, 234] on div "By URL" at bounding box center [780, 227] width 1188 height 23
click at [1188, 309] on div "22.3" at bounding box center [1255, 311] width 208 height 21
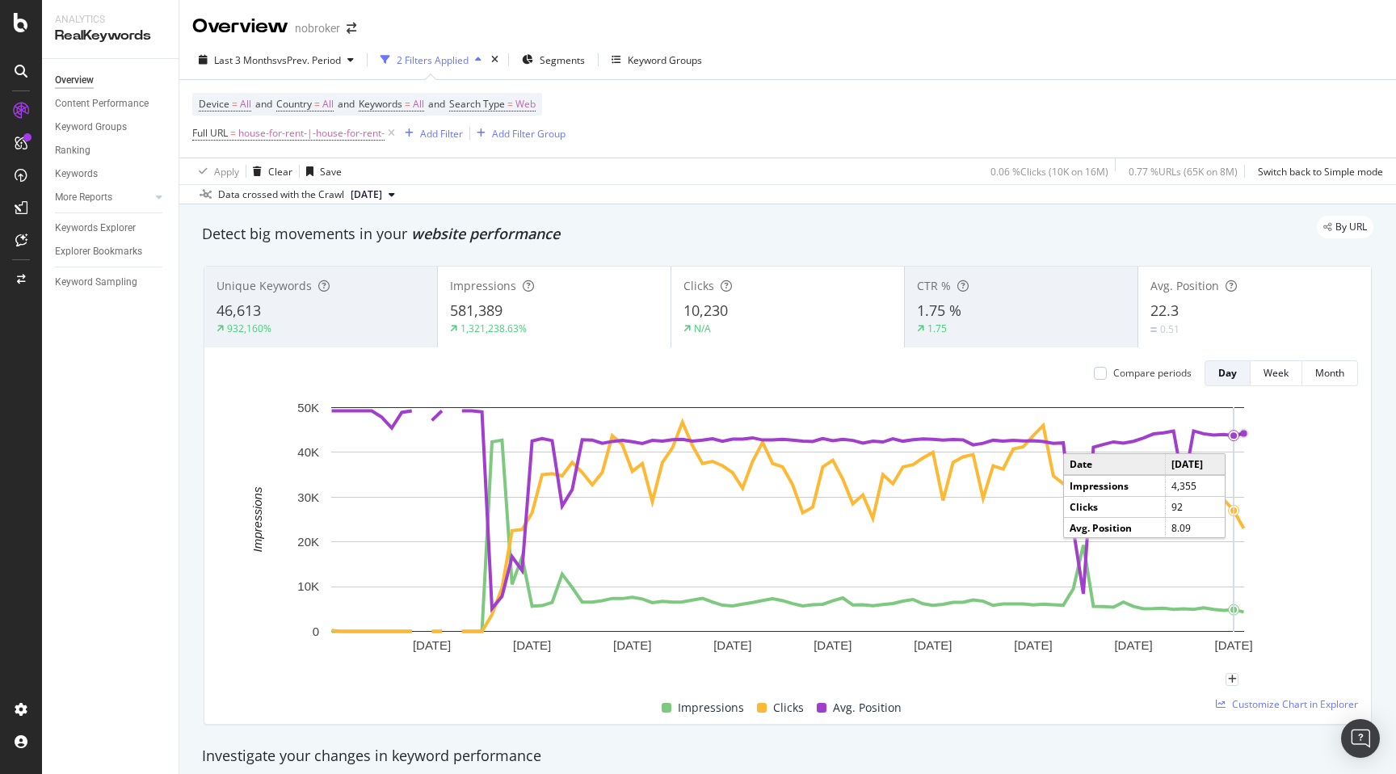
click at [1056, 242] on div "Detect big movements in your website performance" at bounding box center [787, 234] width 1171 height 21
click at [1243, 679] on icon "plus" at bounding box center [1242, 680] width 9 height 10
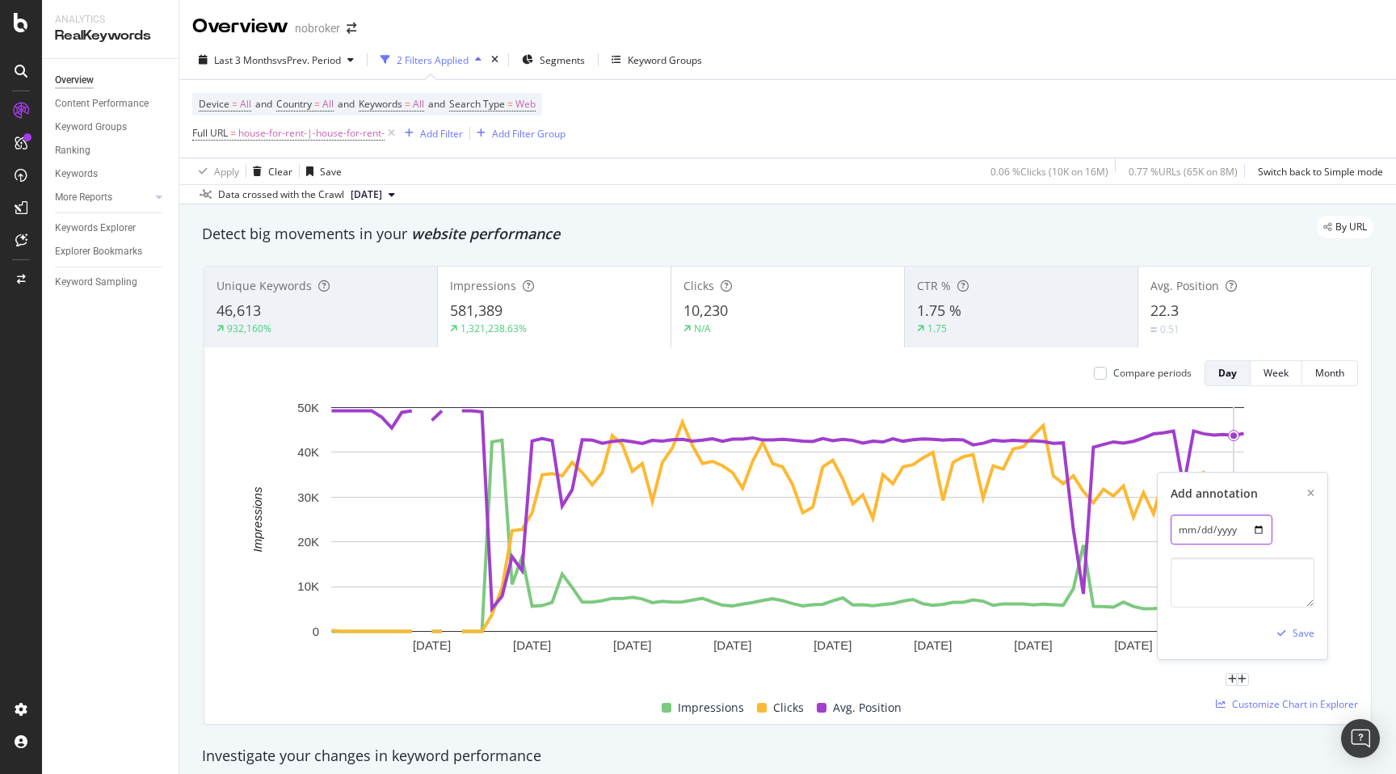
click at [1259, 532] on input "[DATE]" at bounding box center [1222, 530] width 102 height 30
type input "[DATE]"
click at [1209, 565] on textarea at bounding box center [1243, 582] width 144 height 50
type textarea "House Rent URLs added in proeprty / fla"
